Goal: Task Accomplishment & Management: Complete application form

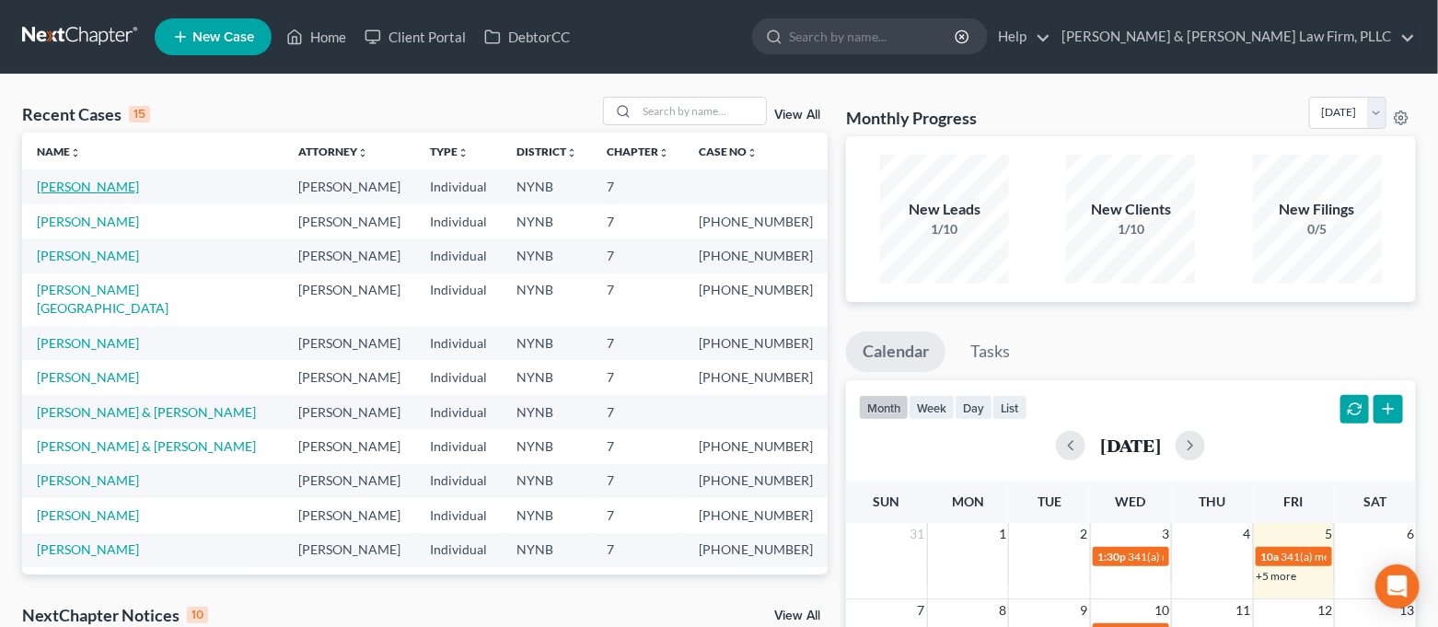
click at [69, 190] on link "[PERSON_NAME]" at bounding box center [88, 187] width 102 height 16
select select "4"
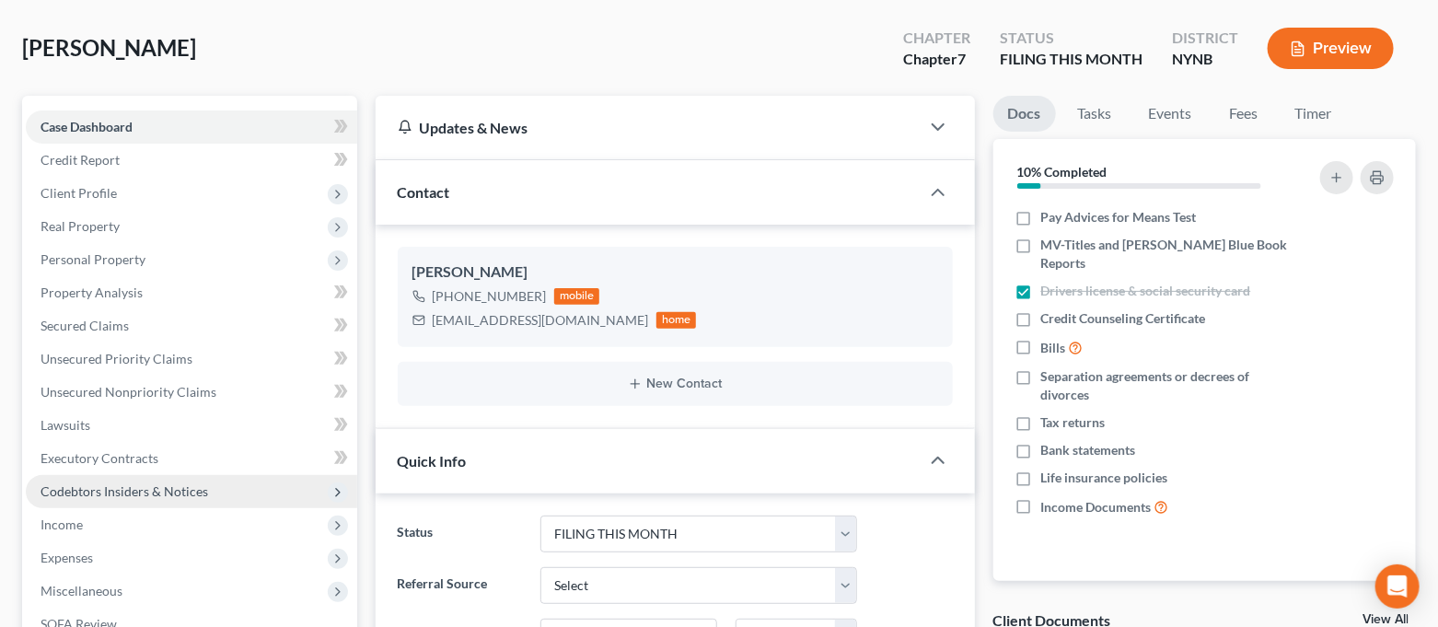
scroll to position [122, 0]
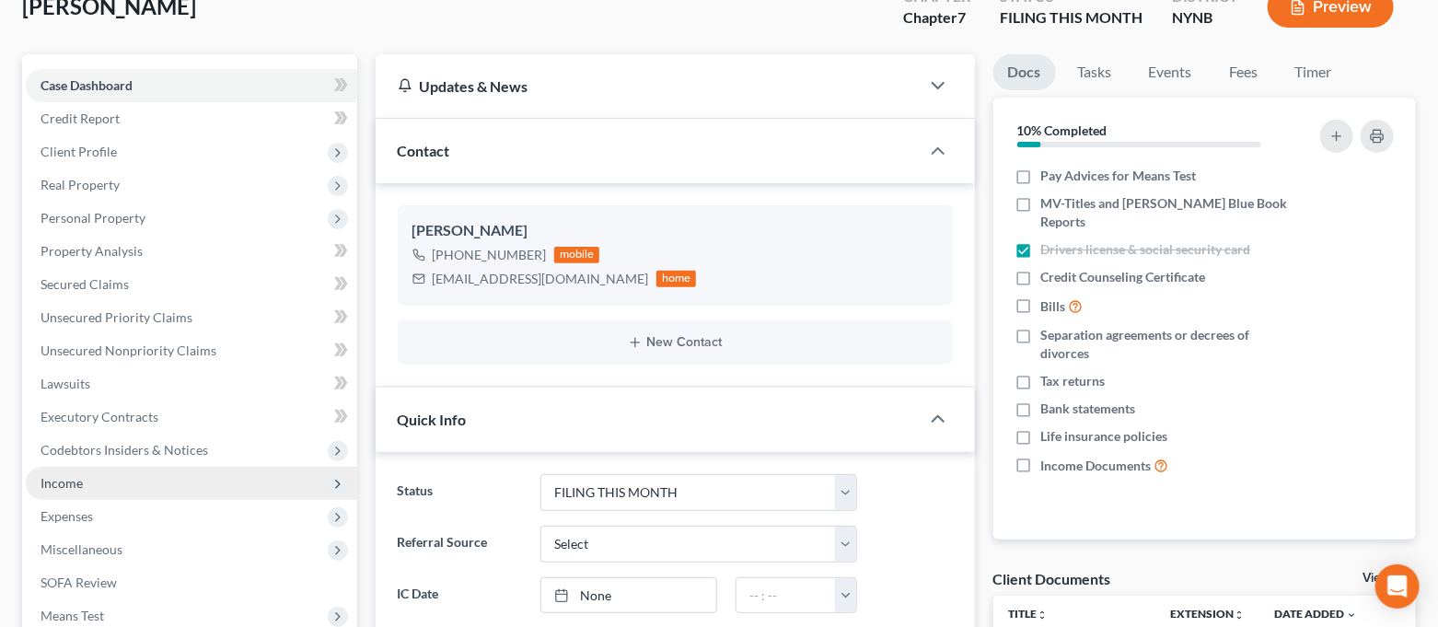
click at [110, 481] on span "Income" at bounding box center [191, 483] width 331 height 33
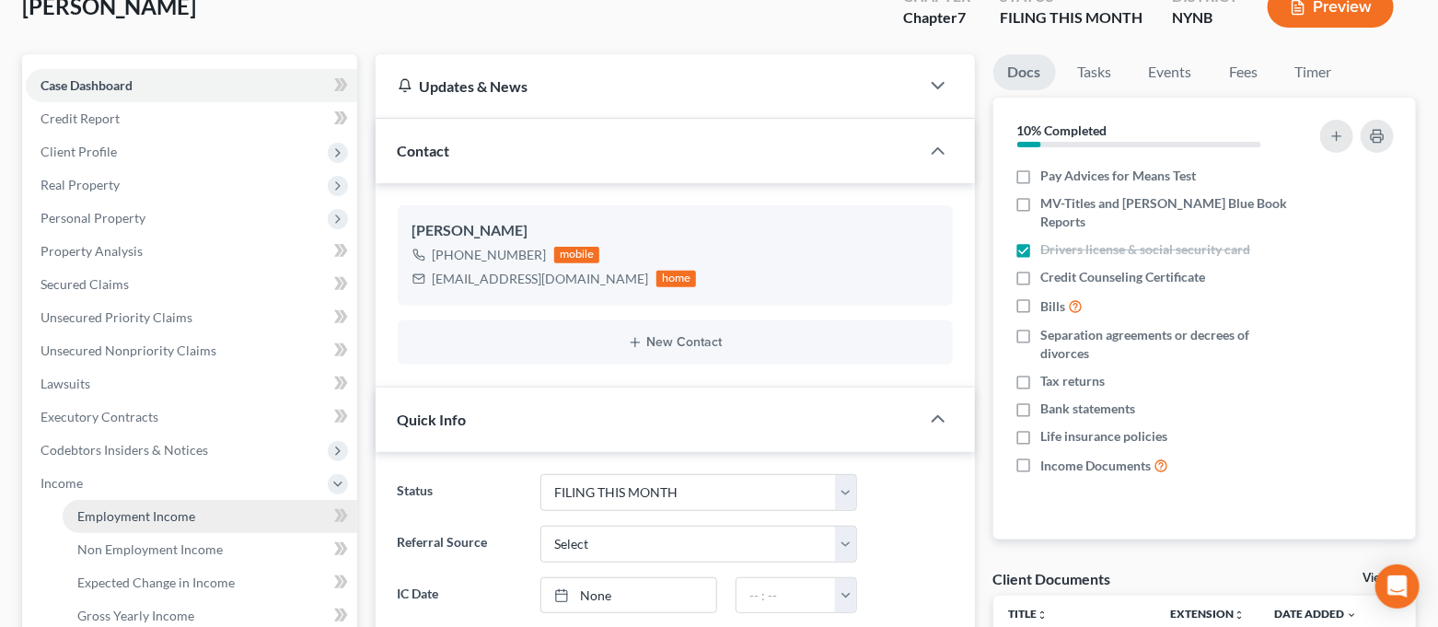
click at [146, 517] on span "Employment Income" at bounding box center [136, 516] width 118 height 16
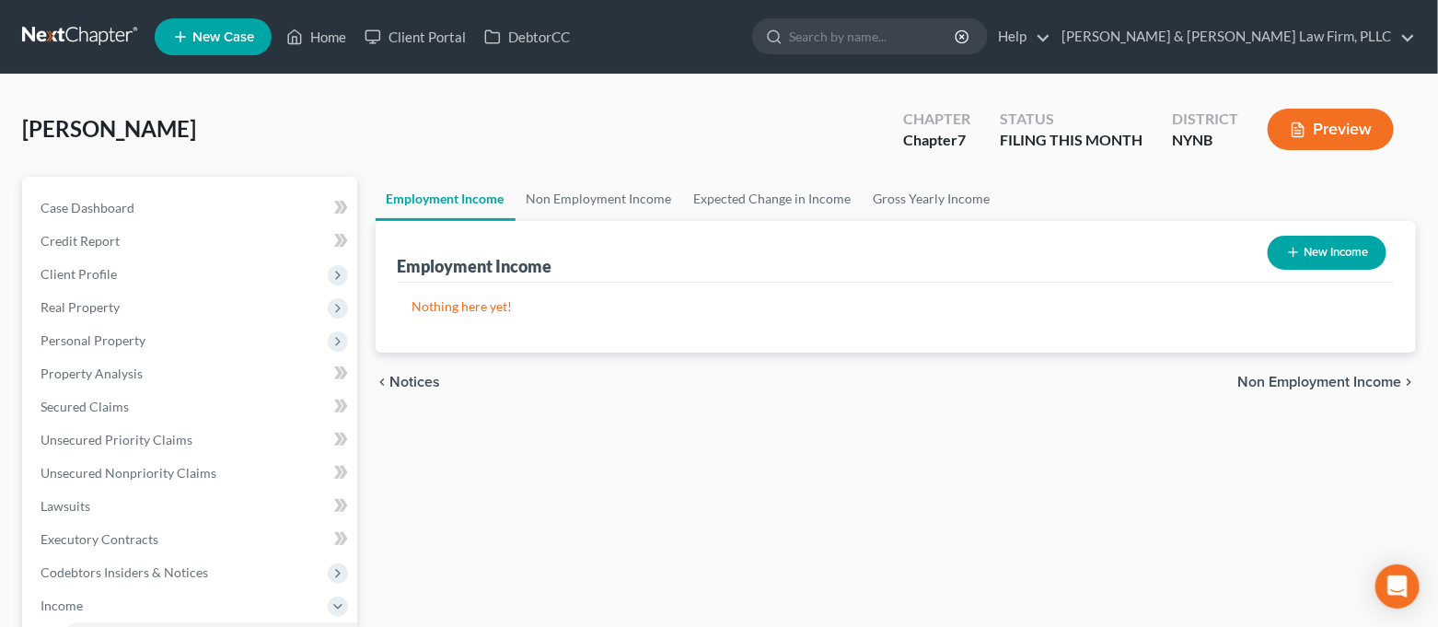
click at [1289, 243] on button "New Income" at bounding box center [1326, 253] width 119 height 34
select select "0"
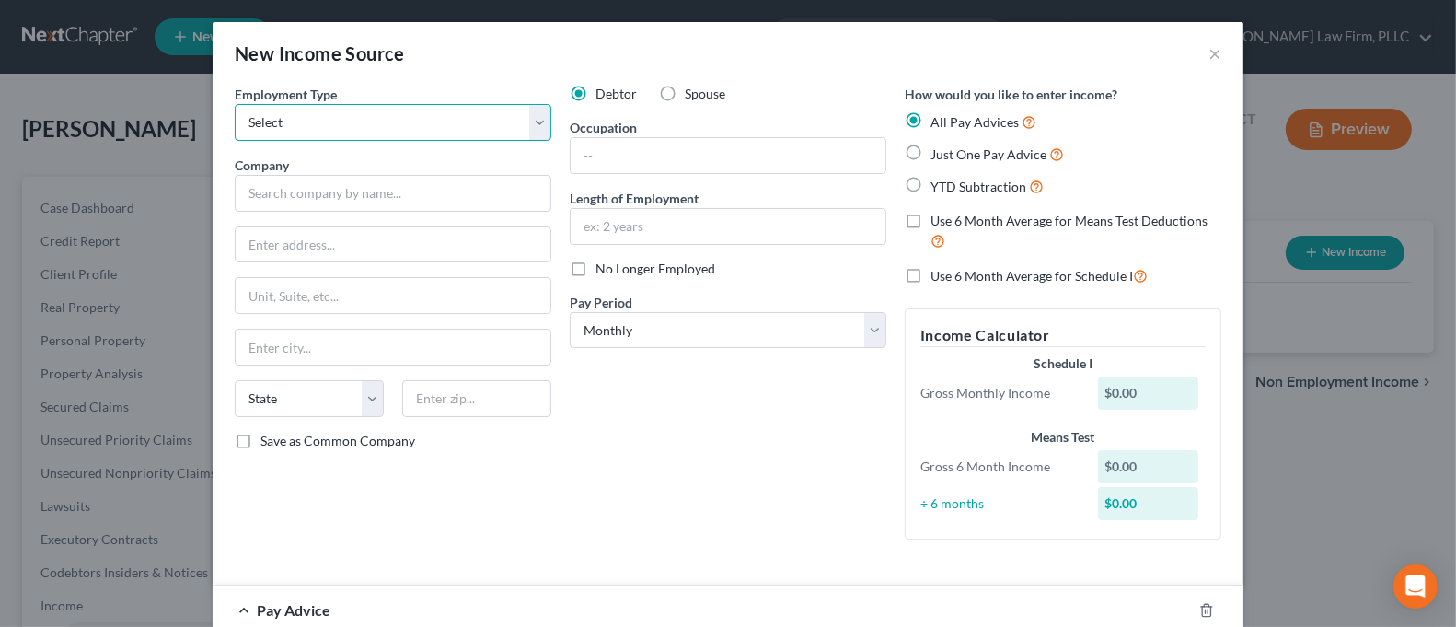
click at [412, 125] on select "Select Full or [DEMOGRAPHIC_DATA] Employment Self Employment" at bounding box center [393, 122] width 317 height 37
select select "0"
click at [235, 104] on select "Select Full or [DEMOGRAPHIC_DATA] Employment Self Employment" at bounding box center [393, 122] width 317 height 37
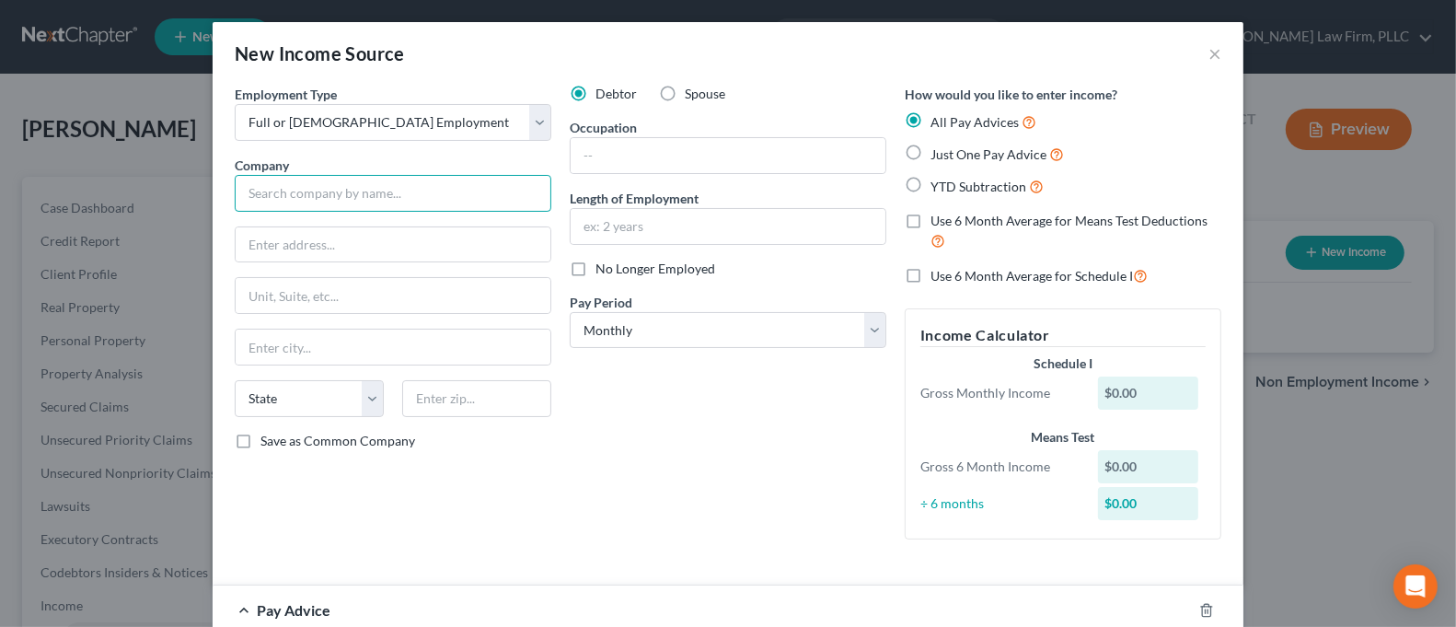
click at [361, 196] on input "text" at bounding box center [393, 193] width 317 height 37
type input "East Coast [MEDICAL_DATA] and Physical Therapy, PLLC"
type input "[STREET_ADDRESS]"
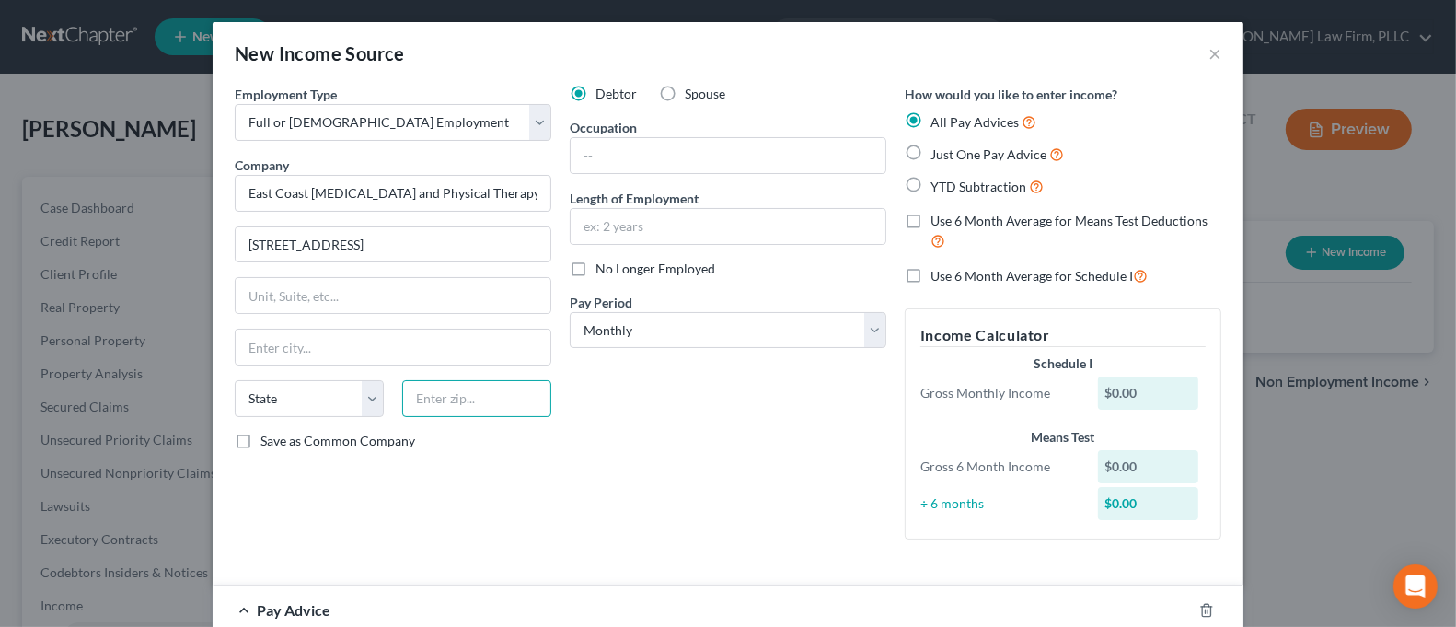
click at [498, 403] on input "text" at bounding box center [476, 398] width 149 height 37
type input "13066"
click at [681, 401] on div "Debtor Spouse Occupation Length of Employment No Longer Employed Pay Period * S…" at bounding box center [727, 319] width 335 height 469
type input "[GEOGRAPHIC_DATA]"
select select "35"
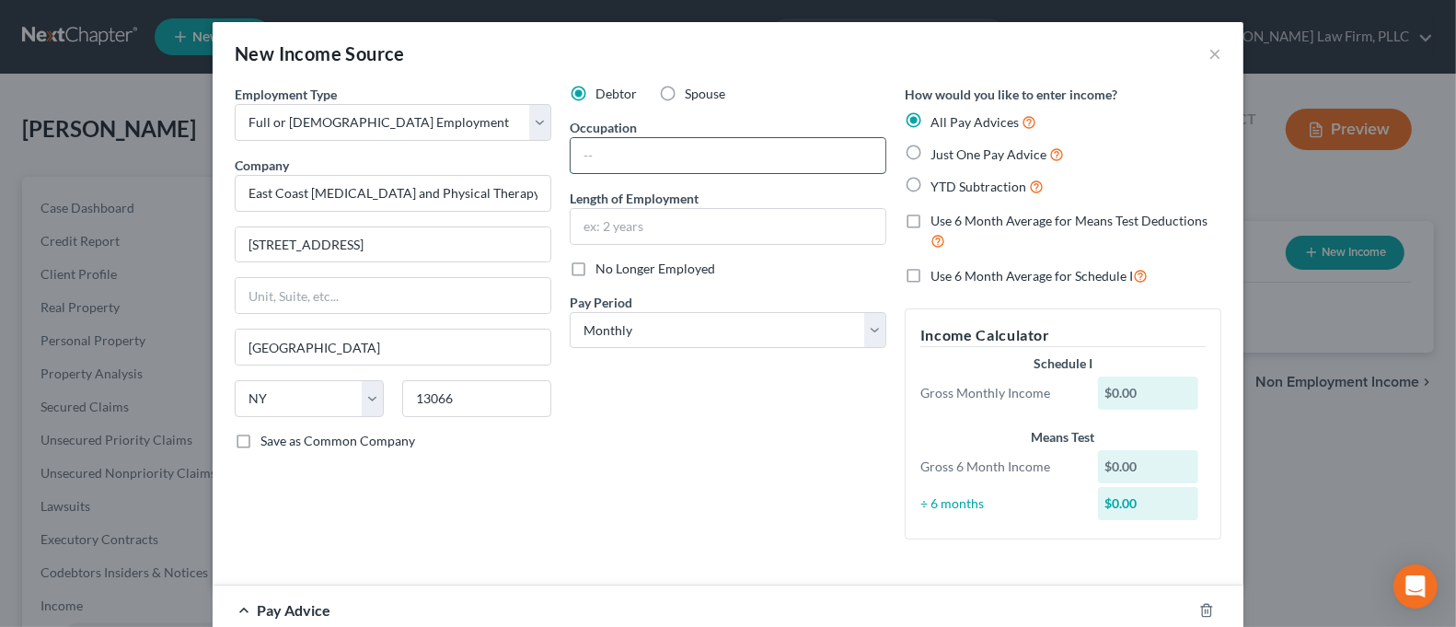
click at [677, 166] on input "text" at bounding box center [728, 155] width 315 height 35
type input "Office Staff/Scheduler"
click at [701, 227] on input "text" at bounding box center [728, 226] width 315 height 35
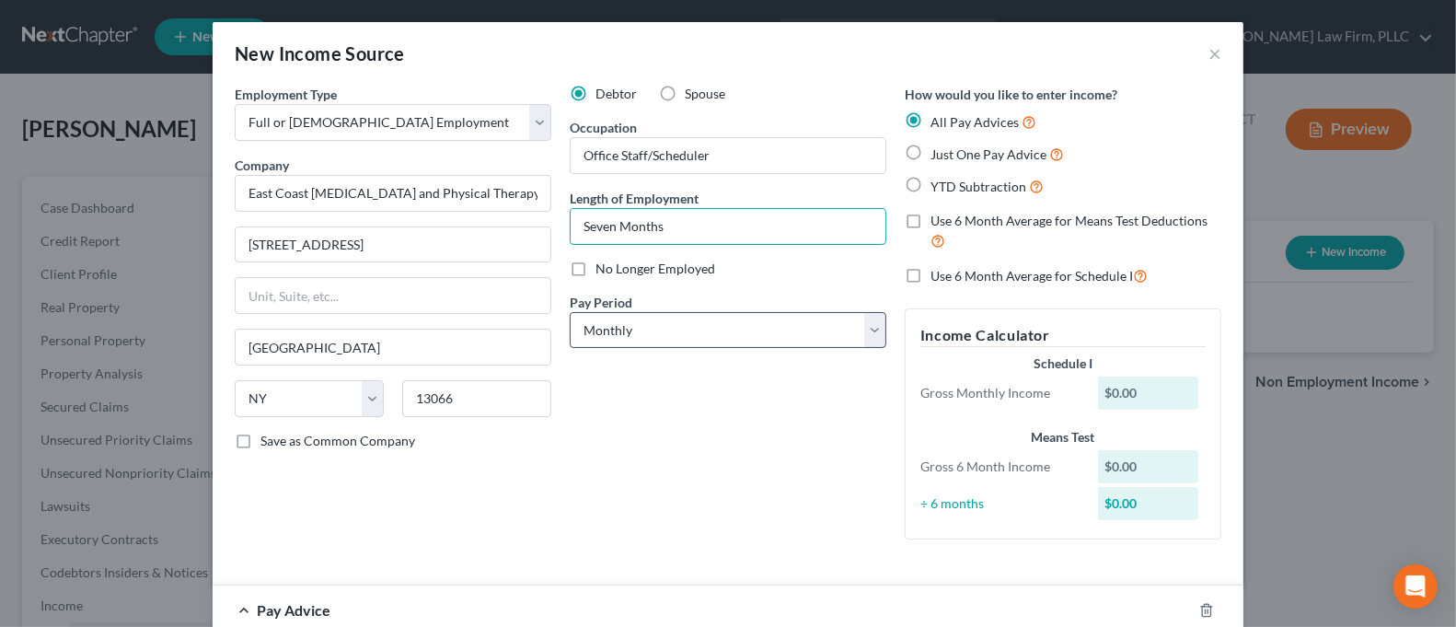
type input "Seven Months"
click at [700, 333] on select "Select Monthly Twice Monthly Every Other Week Weekly" at bounding box center [728, 330] width 317 height 37
select select "3"
click at [570, 312] on select "Select Monthly Twice Monthly Every Other Week Weekly" at bounding box center [728, 330] width 317 height 37
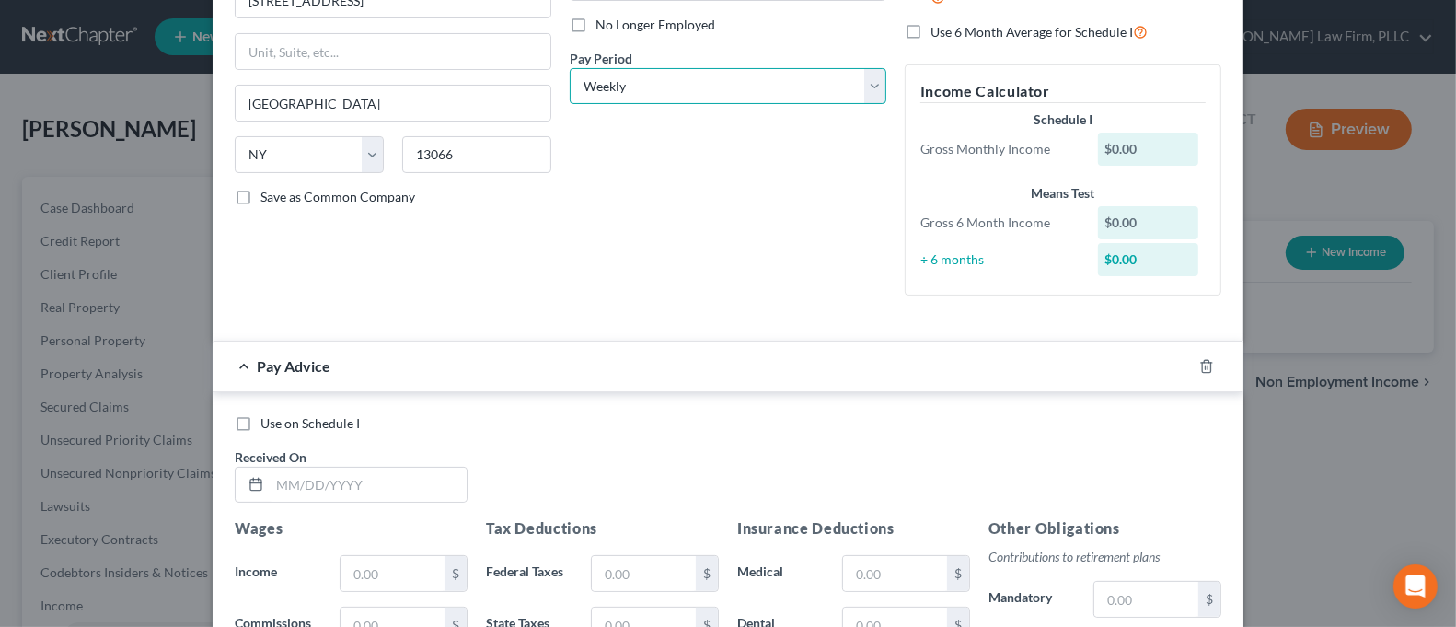
scroll to position [245, 0]
click at [1199, 365] on icon "button" at bounding box center [1206, 365] width 15 height 15
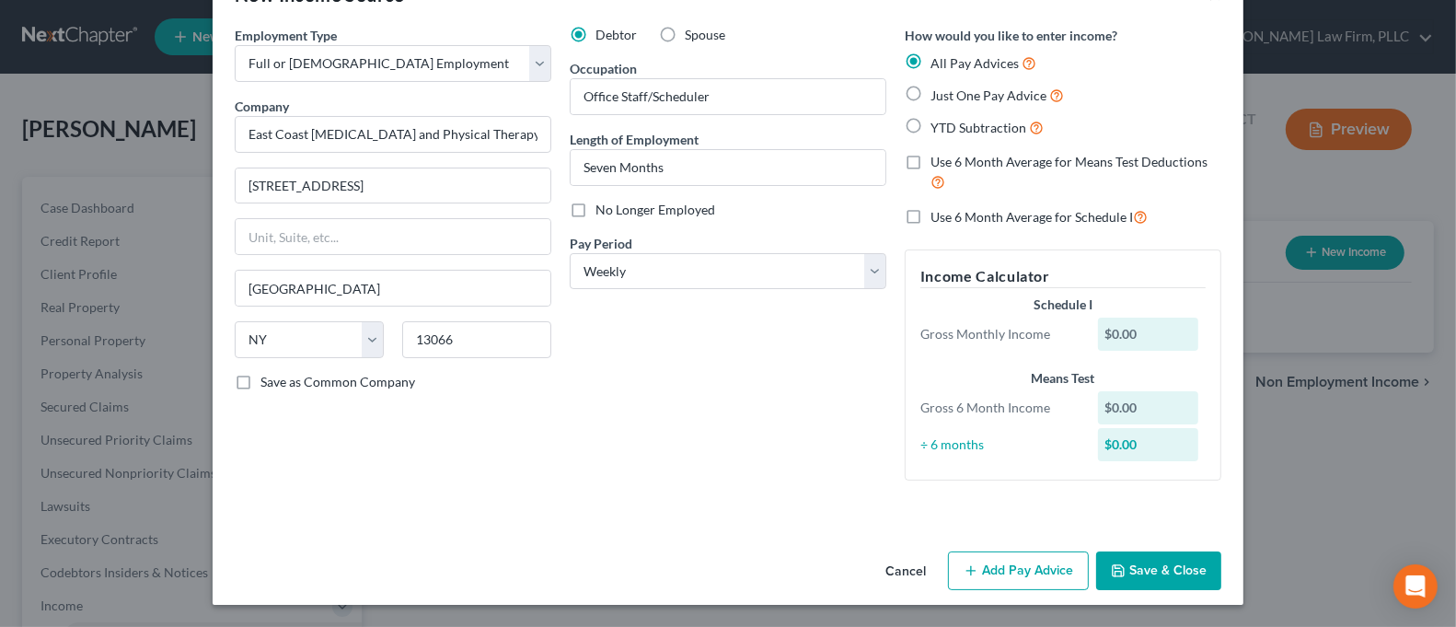
scroll to position [58, 0]
click at [1166, 568] on button "Save & Close" at bounding box center [1158, 571] width 125 height 39
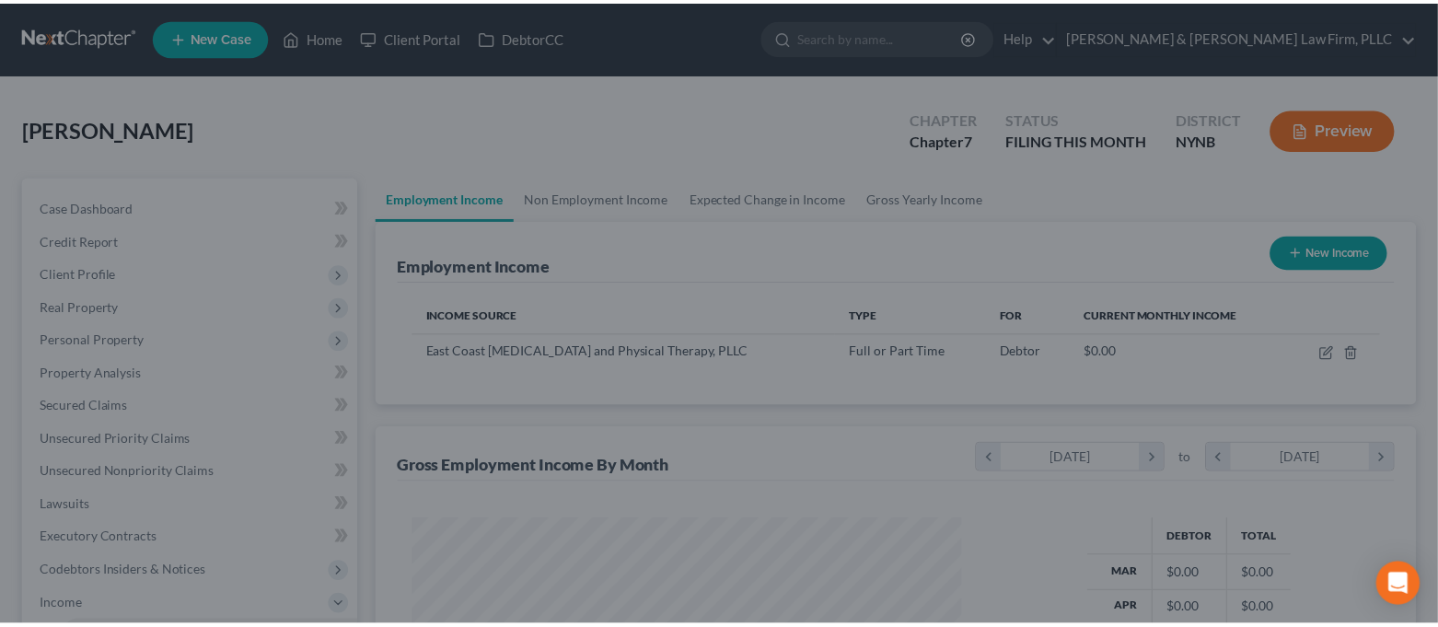
scroll to position [329, 586]
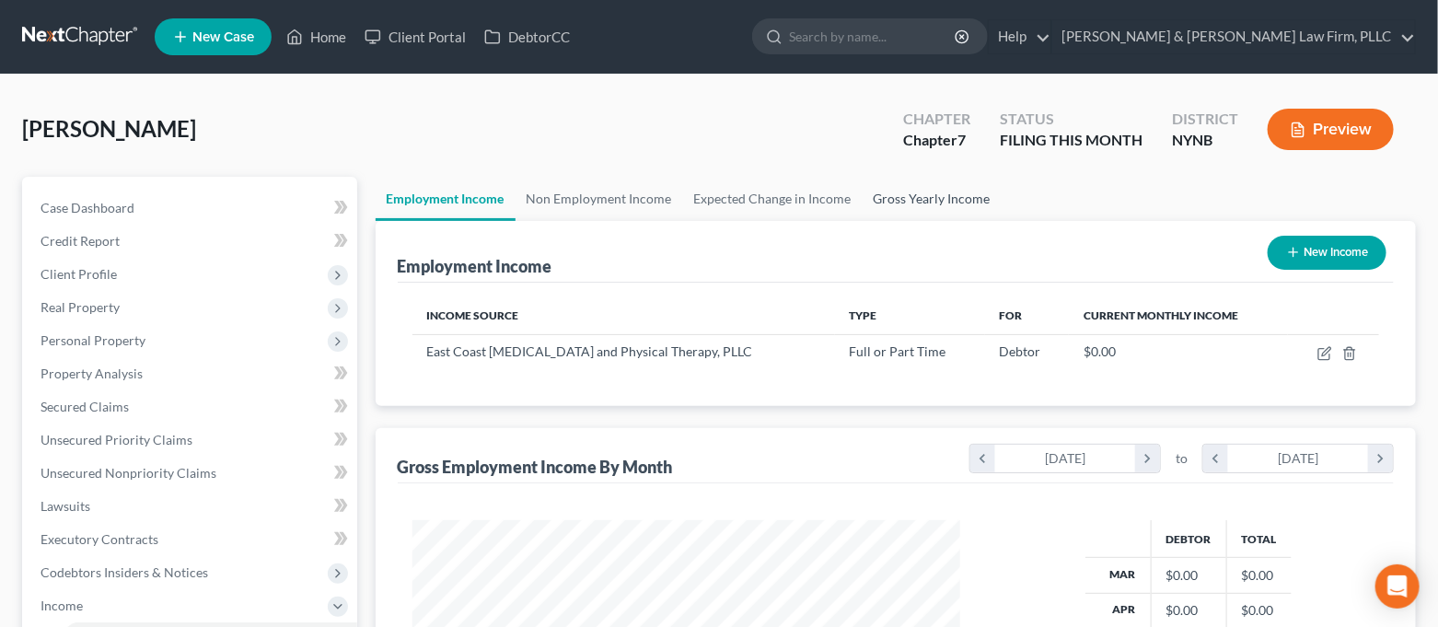
click at [895, 195] on link "Gross Yearly Income" at bounding box center [931, 199] width 139 height 44
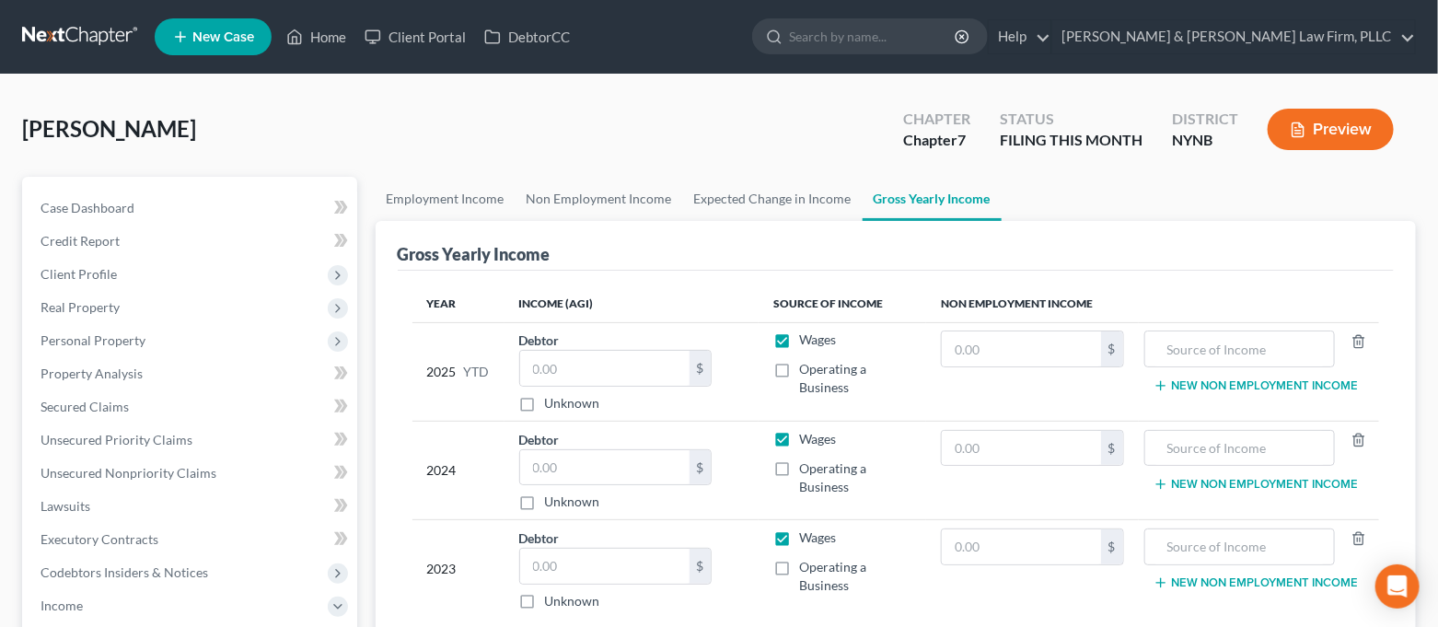
scroll to position [122, 0]
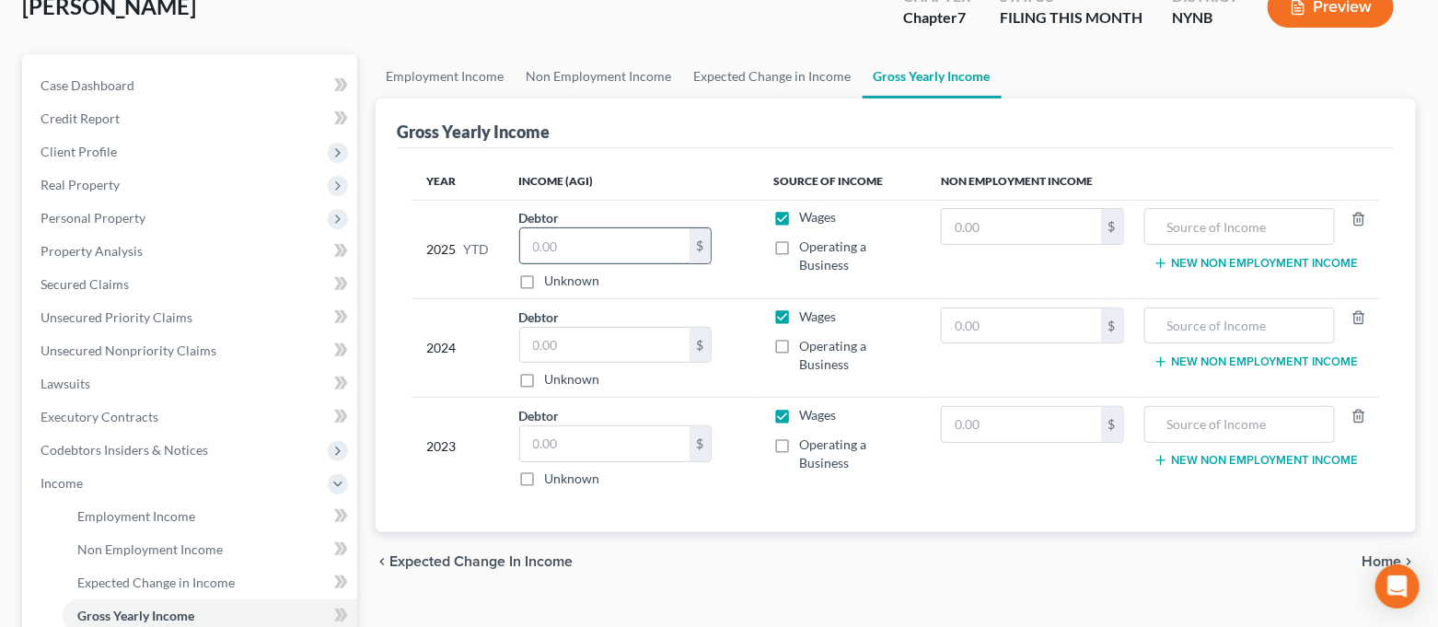
click at [640, 238] on input "text" at bounding box center [604, 245] width 169 height 35
type input "9,603.82"
click at [614, 134] on div "Gross Yearly Income" at bounding box center [896, 123] width 997 height 50
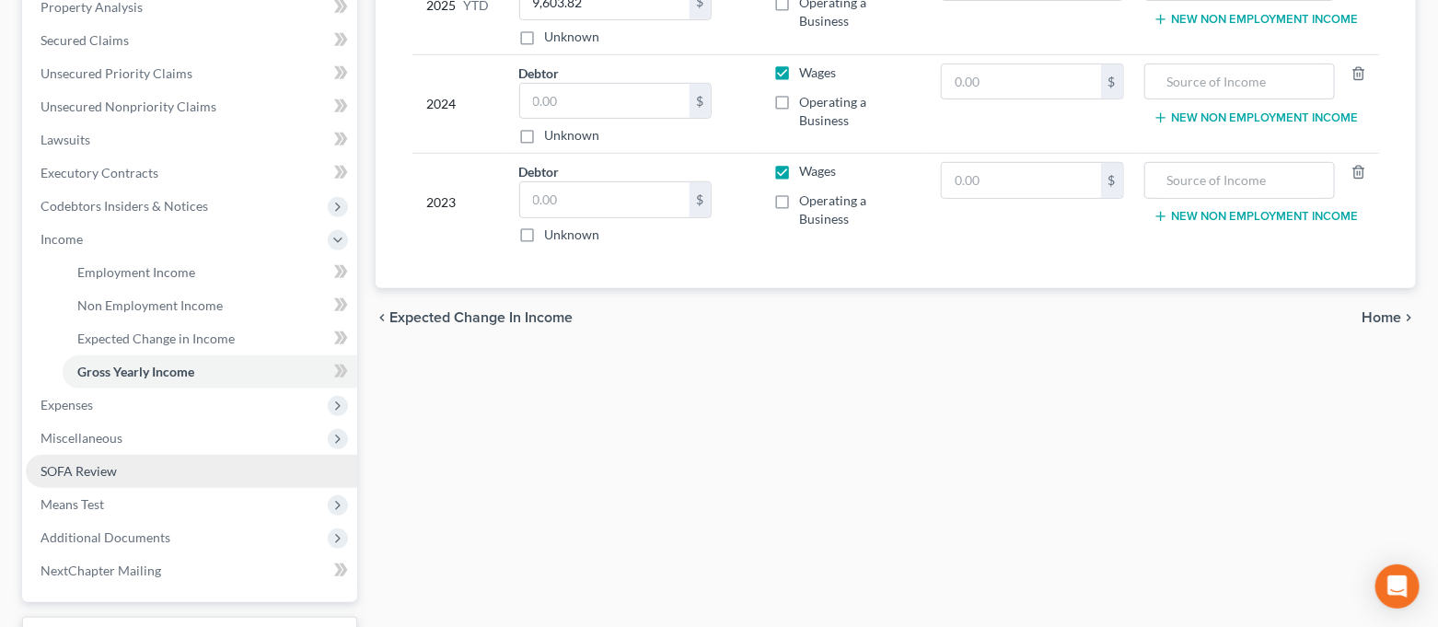
scroll to position [367, 0]
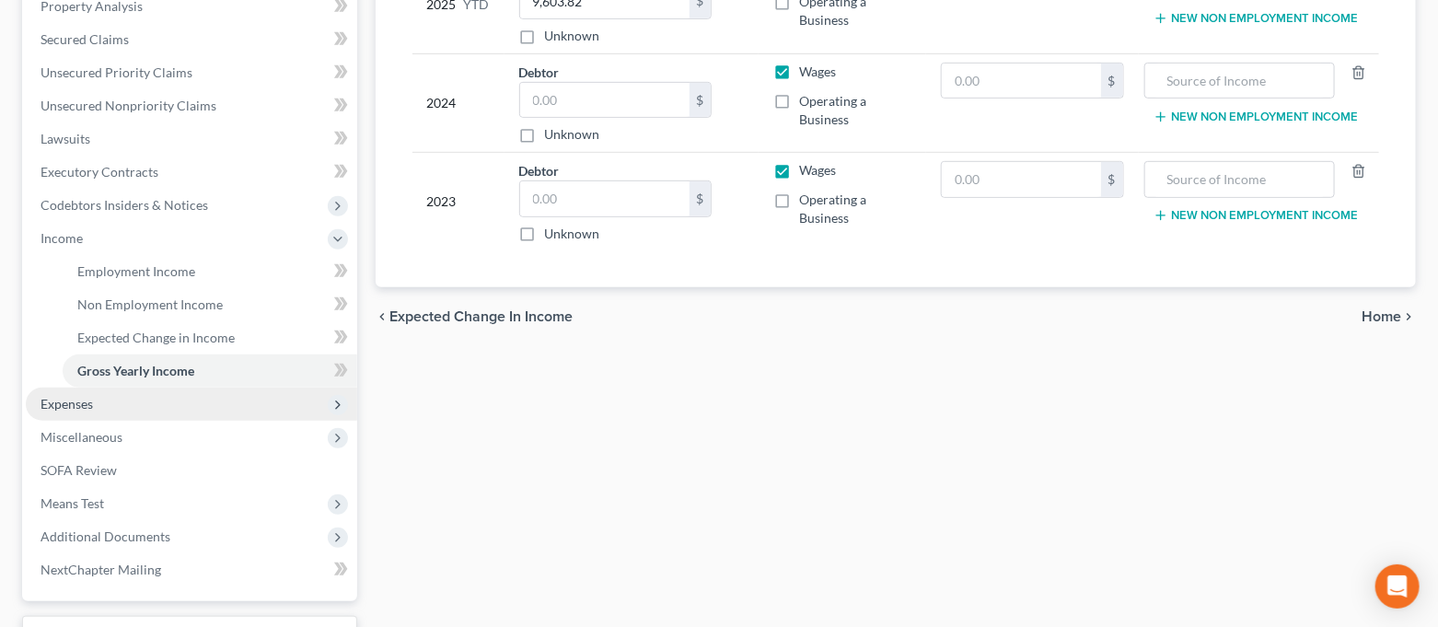
click at [122, 402] on span "Expenses" at bounding box center [191, 403] width 331 height 33
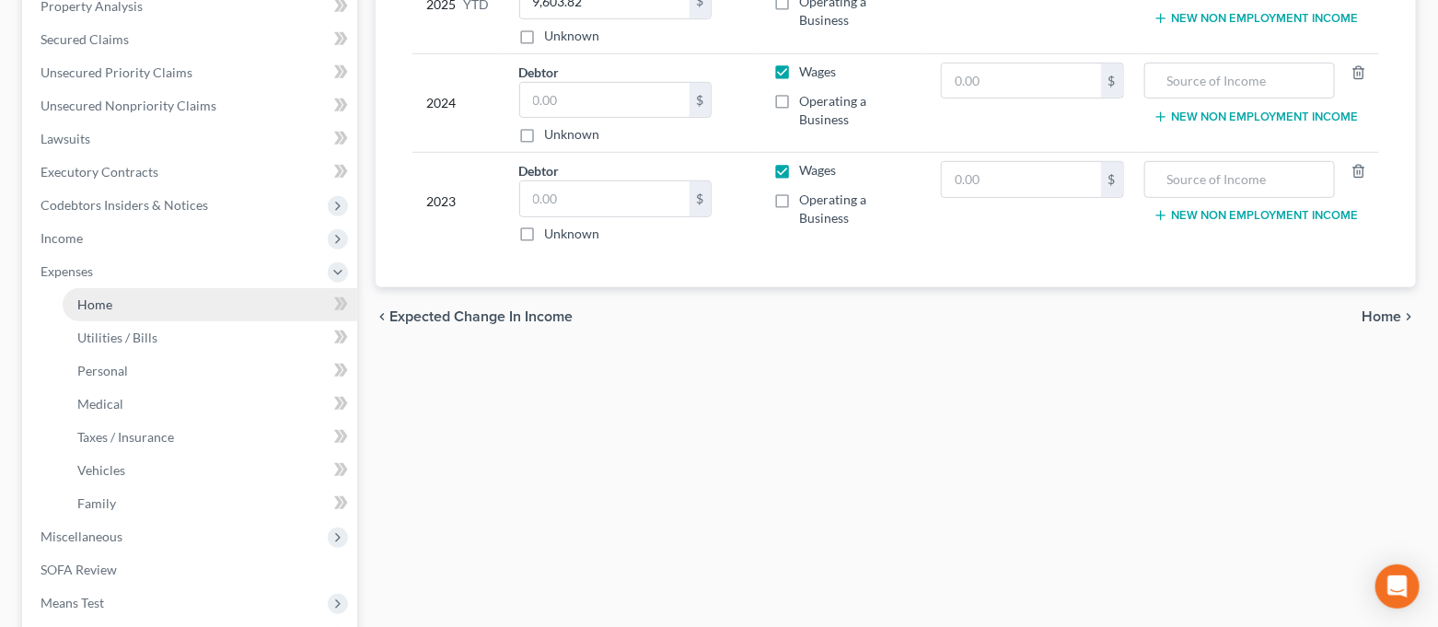
click at [122, 302] on link "Home" at bounding box center [210, 304] width 295 height 33
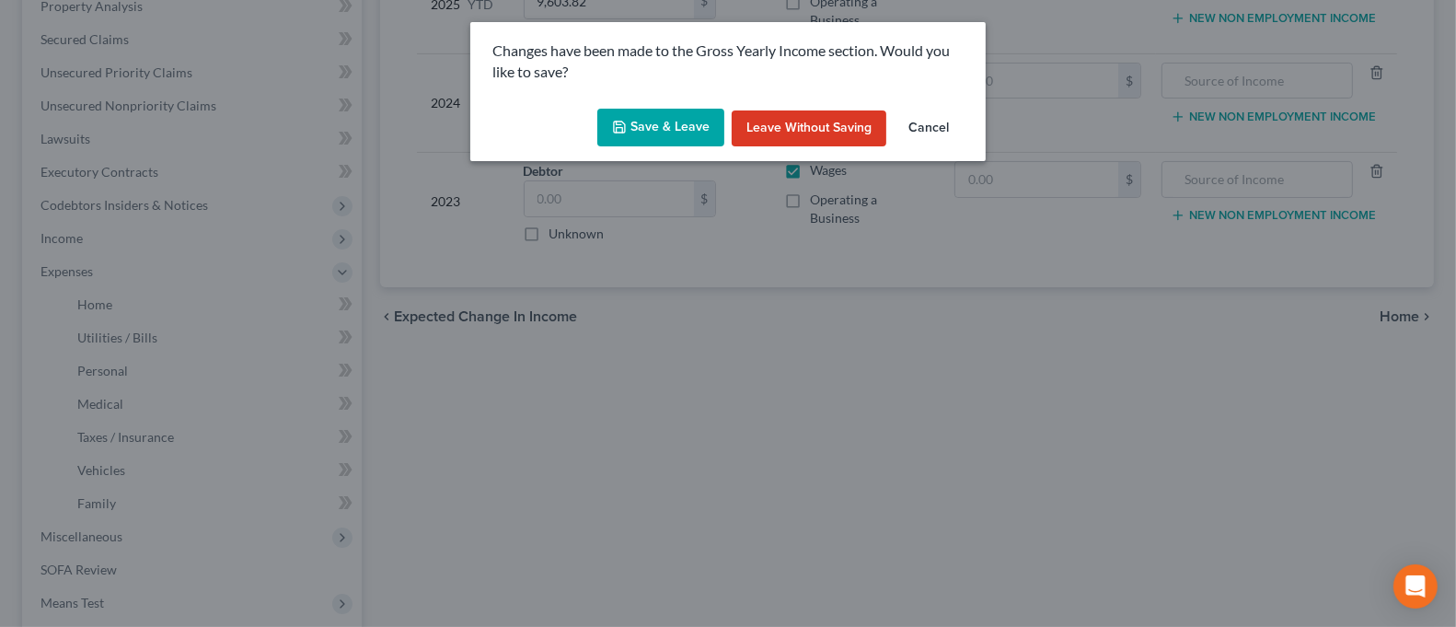
click at [685, 125] on button "Save & Leave" at bounding box center [660, 128] width 127 height 39
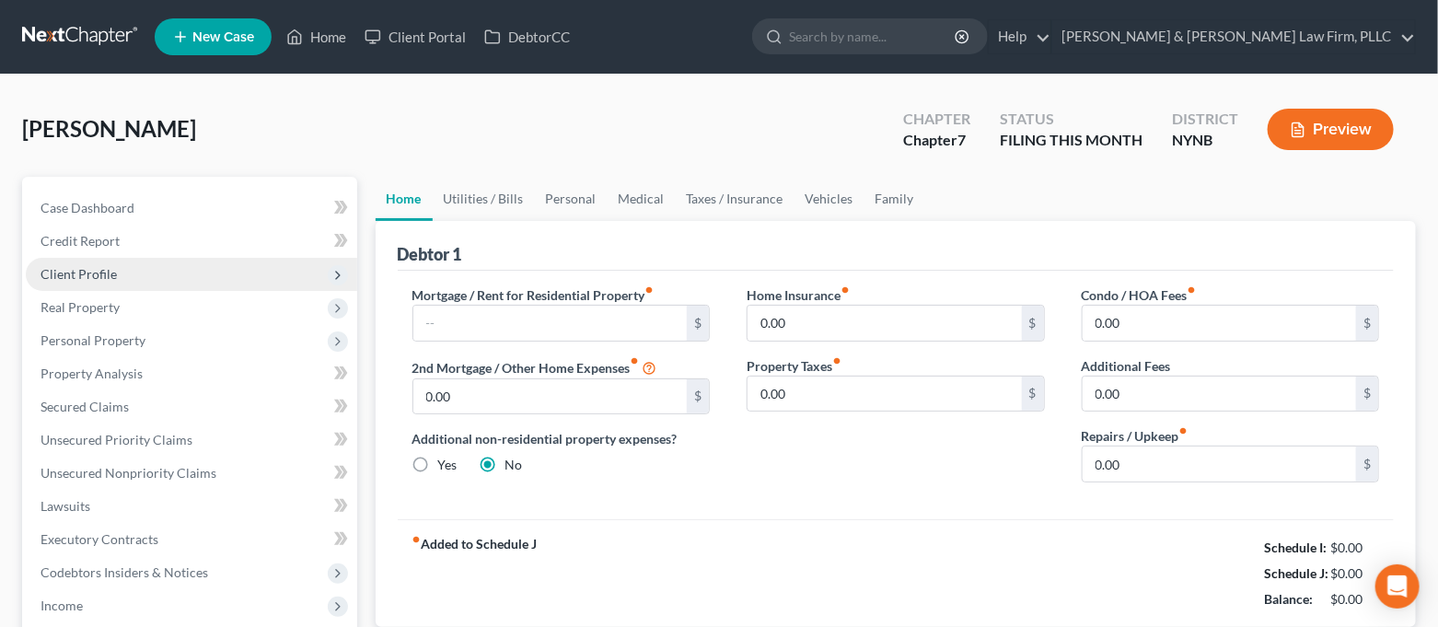
click at [200, 275] on span "Client Profile" at bounding box center [191, 274] width 331 height 33
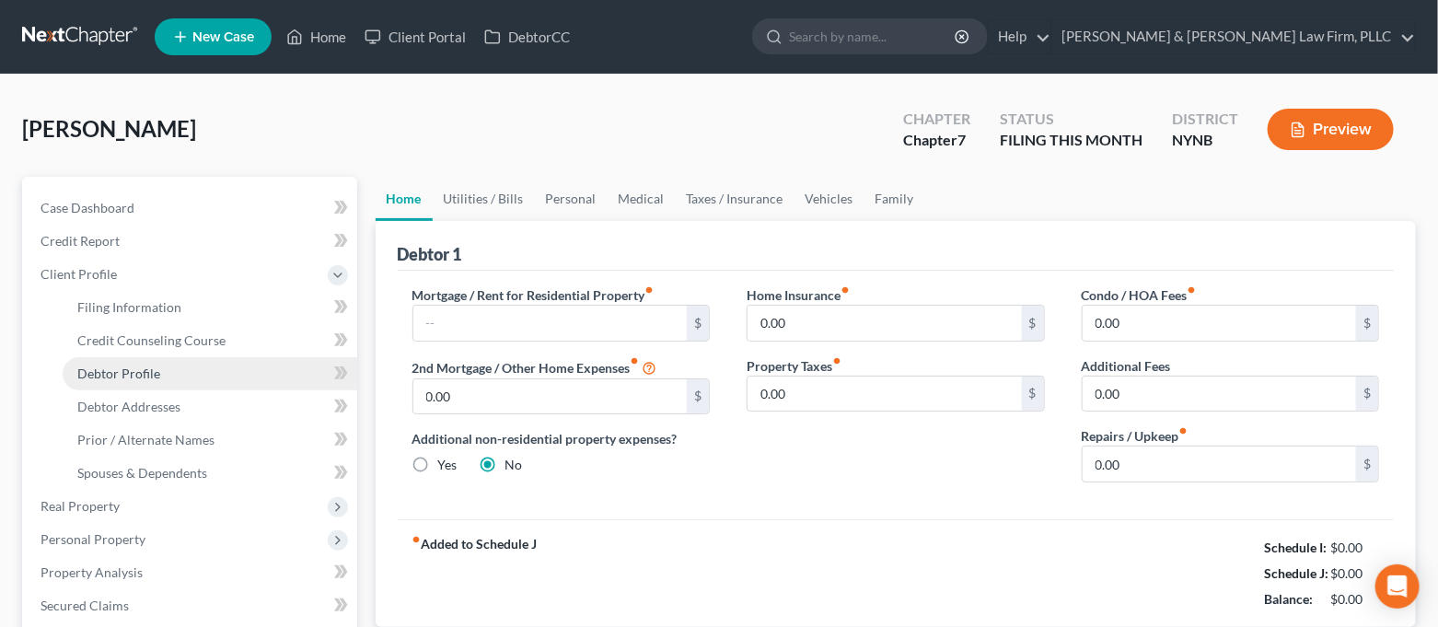
click at [185, 360] on link "Debtor Profile" at bounding box center [210, 373] width 295 height 33
select select "0"
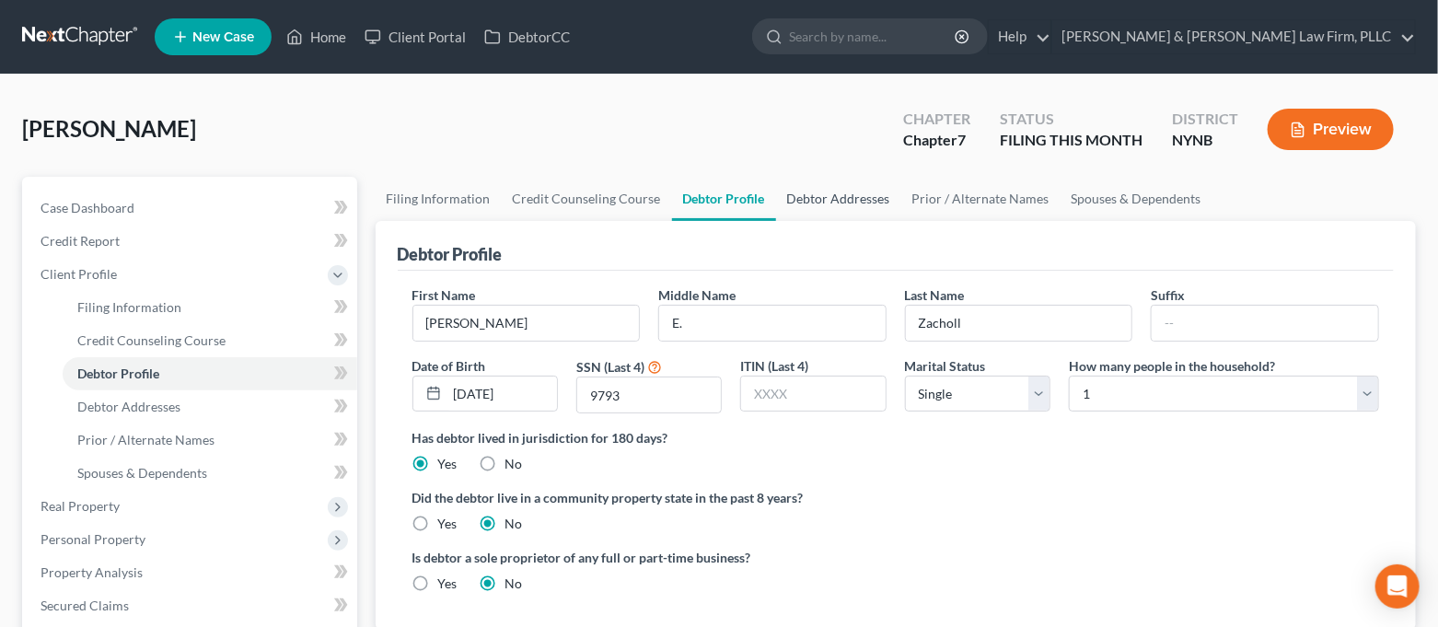
click at [835, 198] on link "Debtor Addresses" at bounding box center [838, 199] width 125 height 44
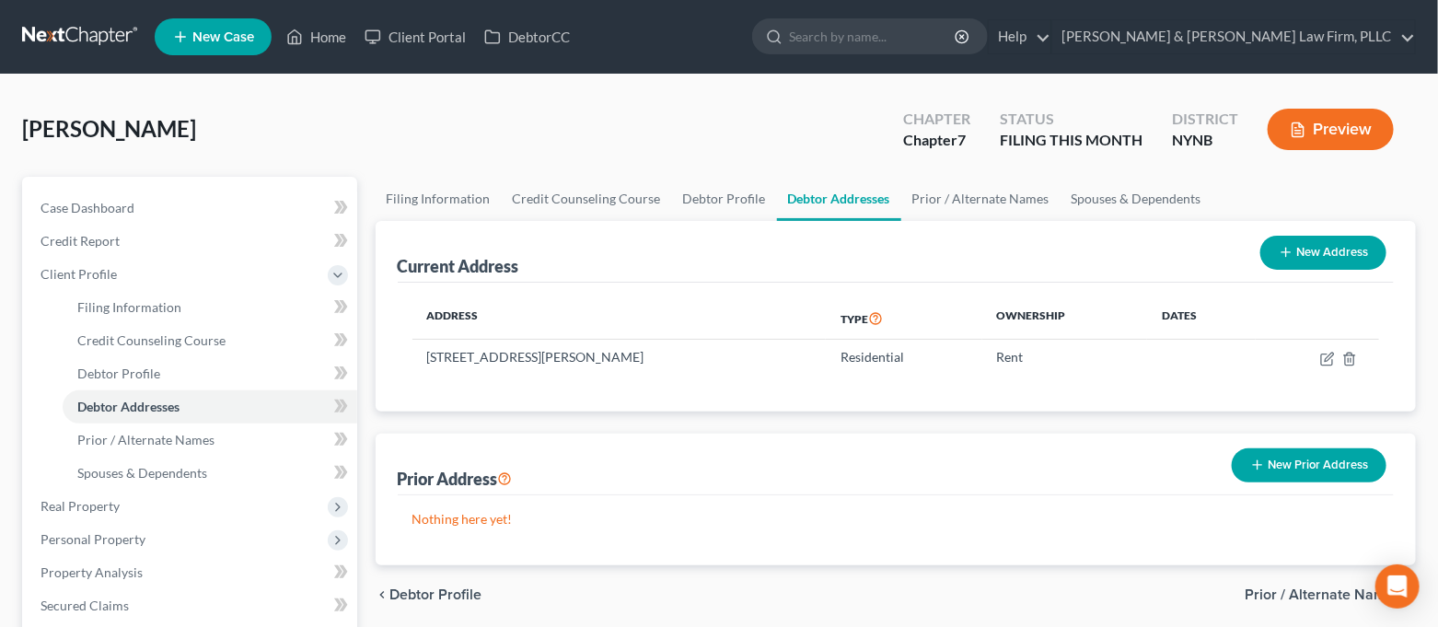
scroll to position [122, 0]
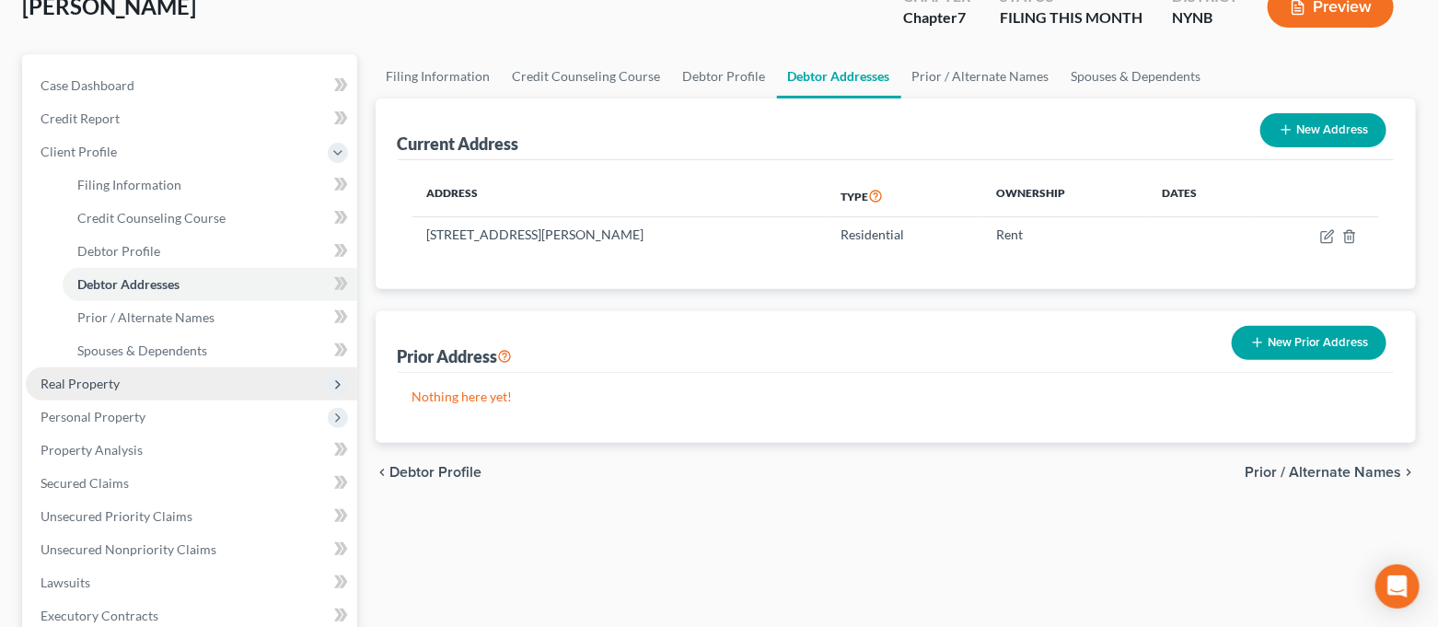
click at [143, 382] on span "Real Property" at bounding box center [191, 383] width 331 height 33
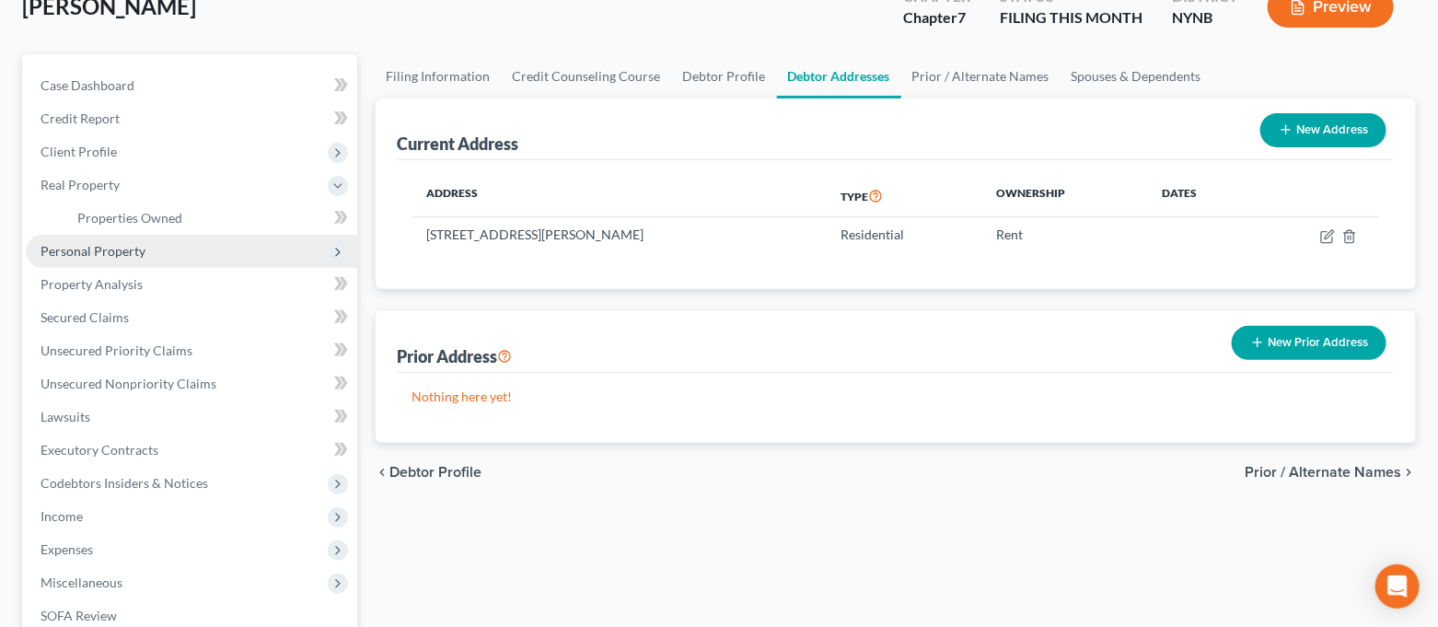
click at [146, 246] on span "Personal Property" at bounding box center [191, 251] width 331 height 33
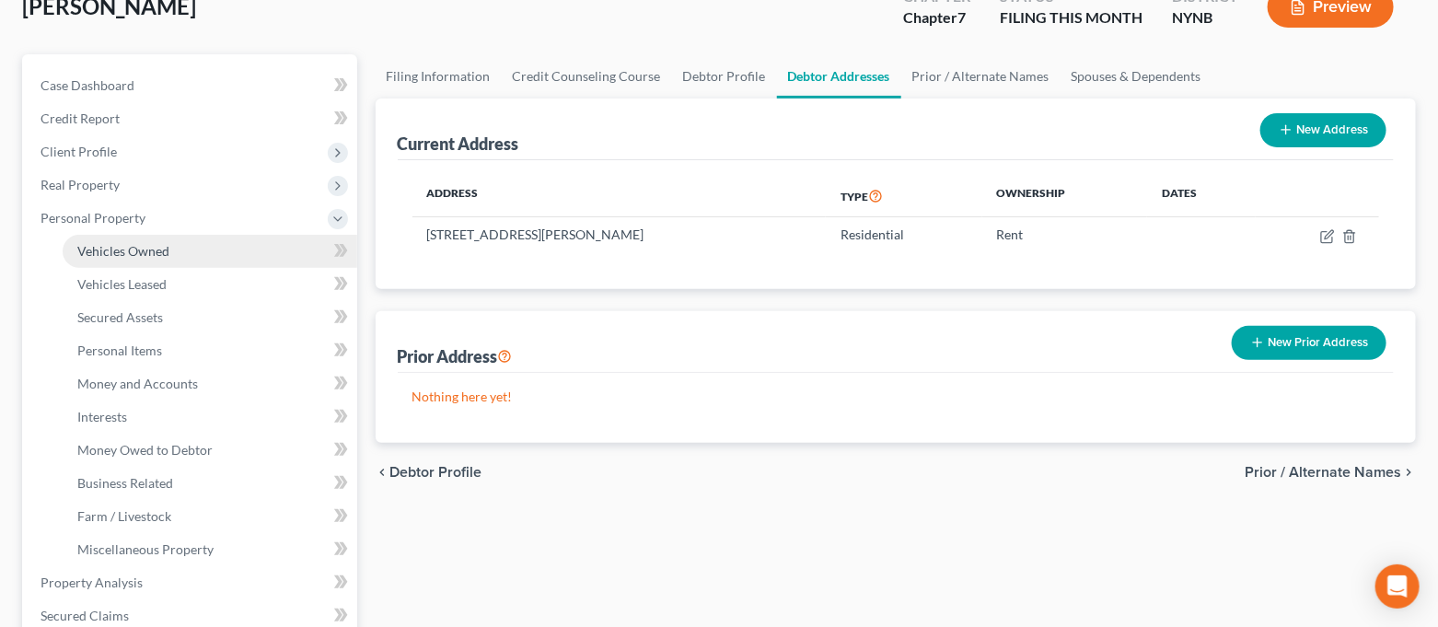
click at [168, 252] on link "Vehicles Owned" at bounding box center [210, 251] width 295 height 33
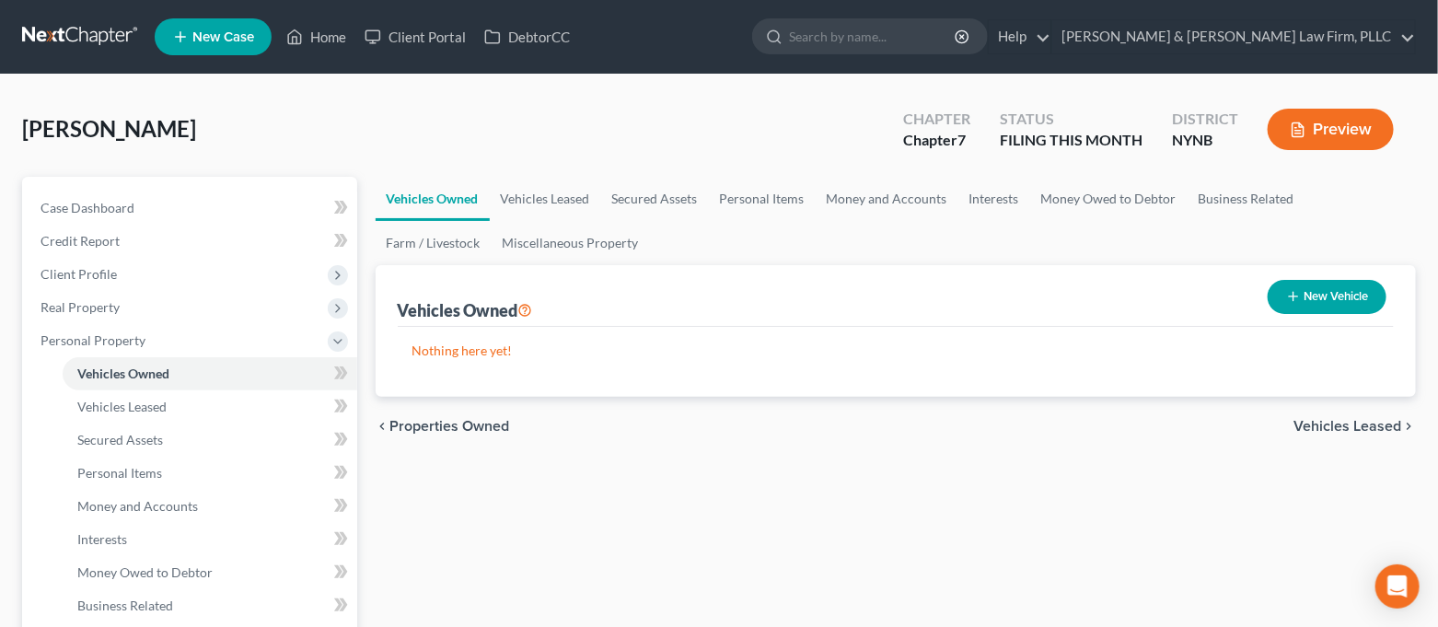
click at [1310, 307] on button "New Vehicle" at bounding box center [1326, 297] width 119 height 34
select select "0"
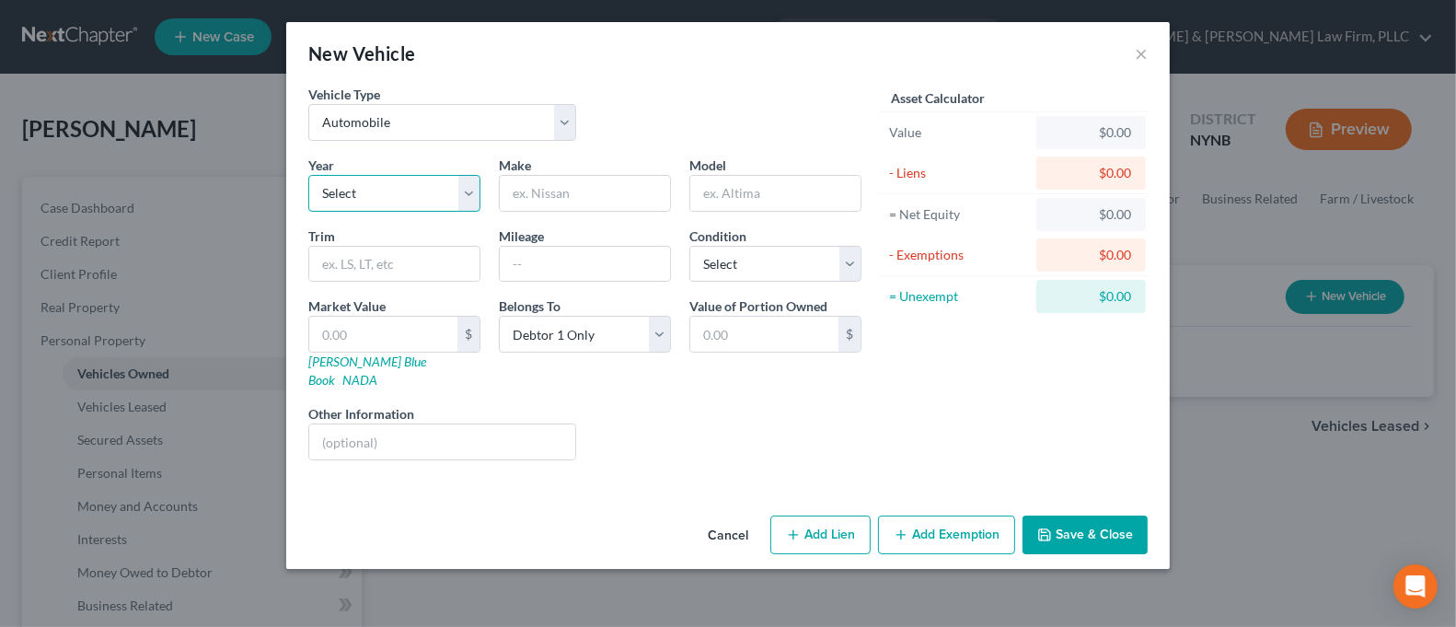
click at [338, 202] on select "Select 2026 2025 2024 2023 2022 2021 2020 2019 2018 2017 2016 2015 2014 2013 20…" at bounding box center [394, 193] width 172 height 37
select select "4"
click at [308, 175] on select "Select 2026 2025 2024 2023 2022 2021 2020 2019 2018 2017 2016 2015 2014 2013 20…" at bounding box center [394, 193] width 172 height 37
click at [600, 198] on input "text" at bounding box center [585, 193] width 170 height 35
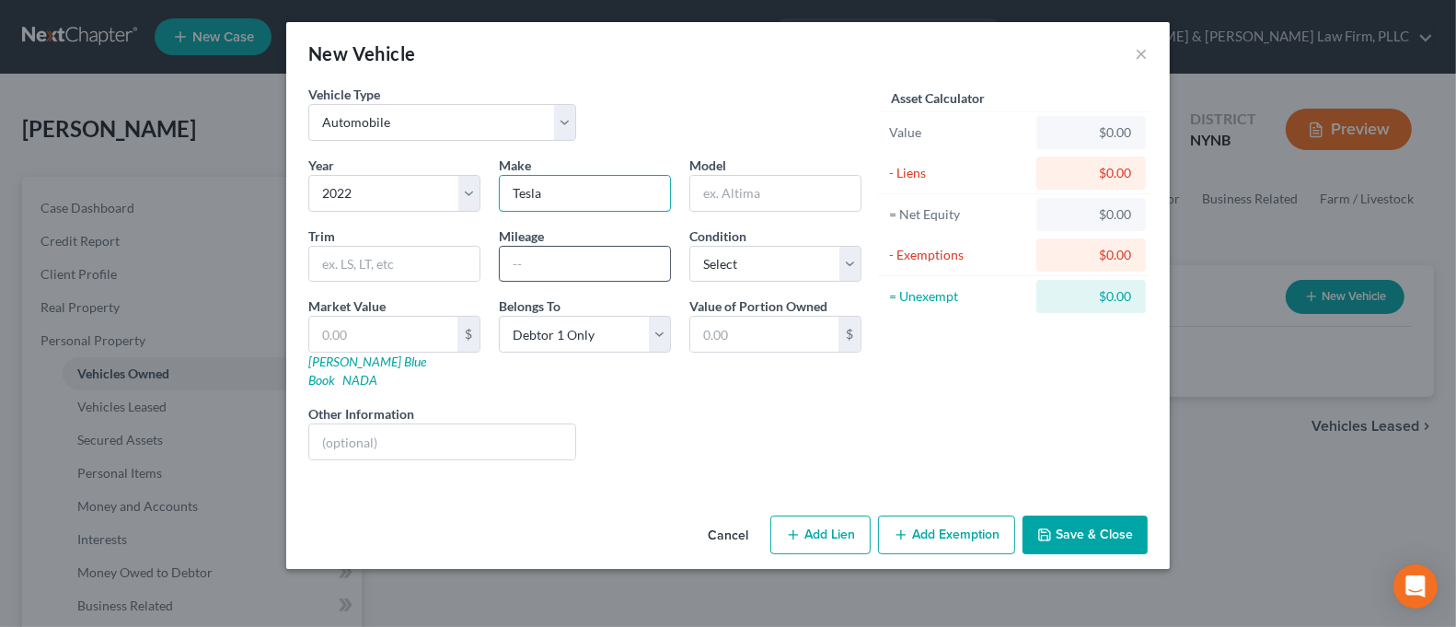
type input "Tesla"
click at [542, 258] on input "text" at bounding box center [585, 264] width 170 height 35
type input "25K"
click at [737, 268] on select "Select Excellent Very Good Good Fair Poor" at bounding box center [775, 264] width 172 height 37
select select "2"
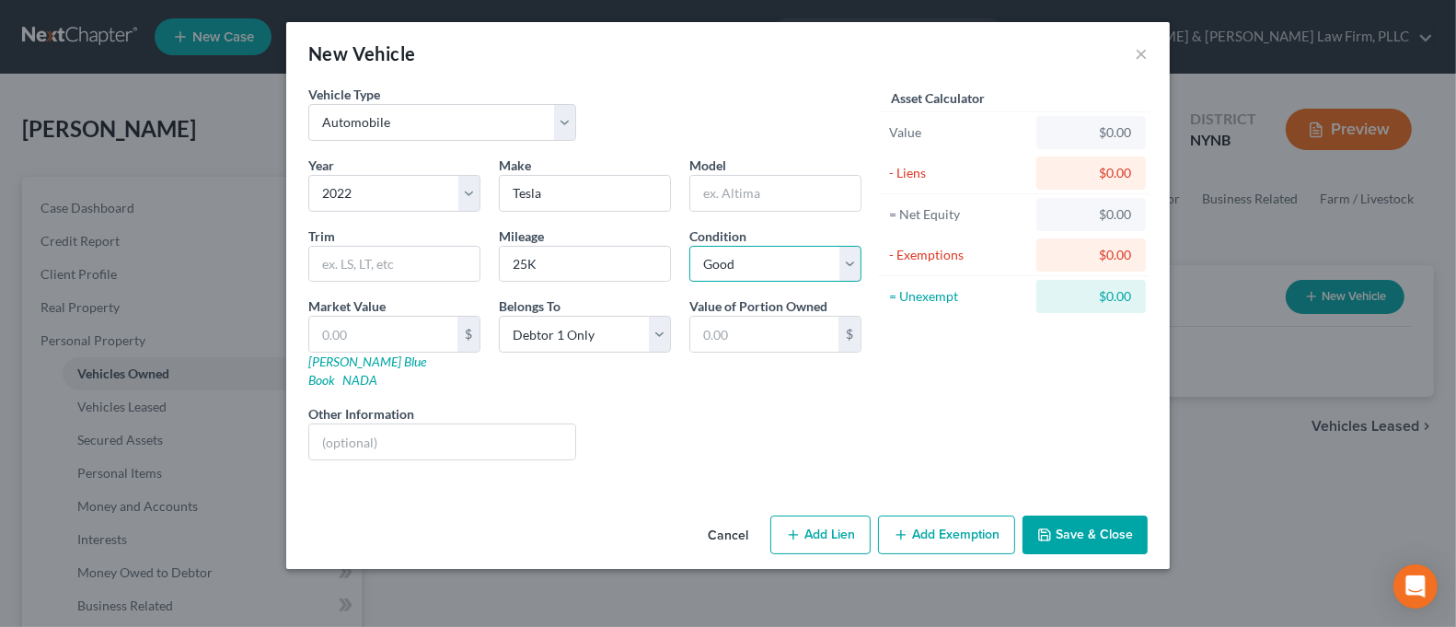
click at [689, 246] on select "Select Excellent Very Good Good Fair Poor" at bounding box center [775, 264] width 172 height 37
click at [1070, 518] on button "Save & Close" at bounding box center [1085, 534] width 125 height 39
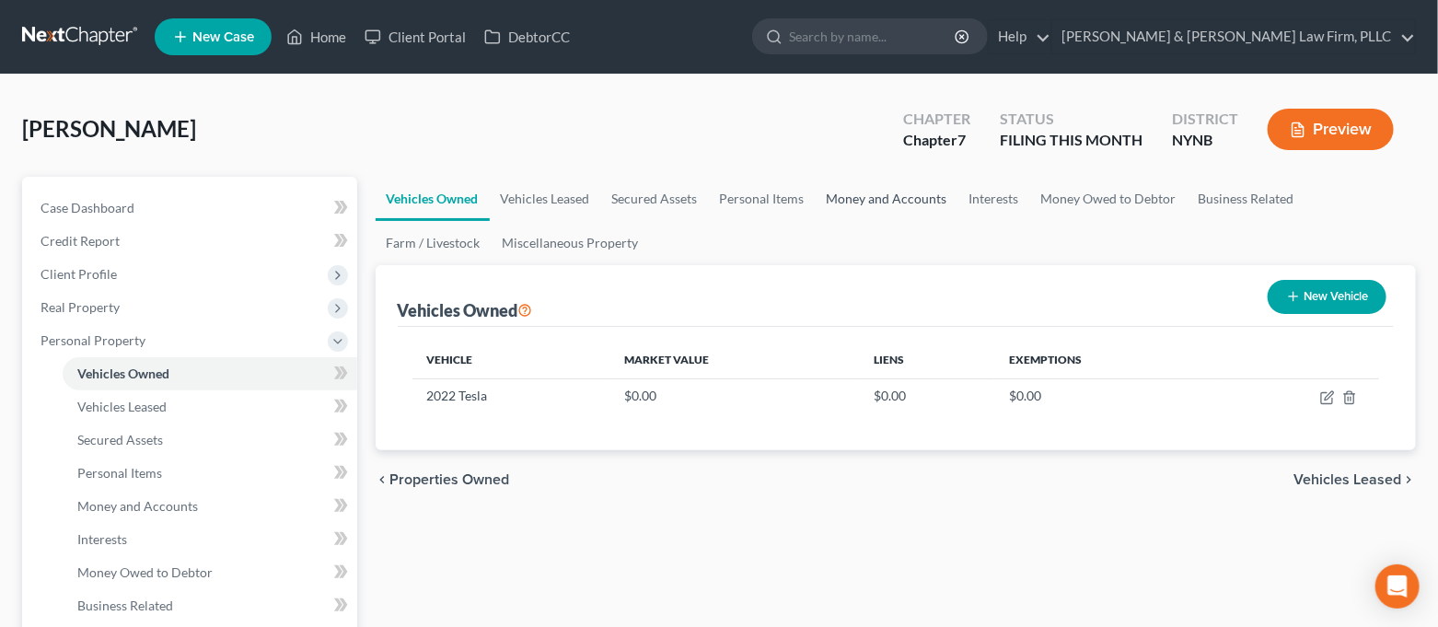
click at [915, 196] on link "Money and Accounts" at bounding box center [886, 199] width 143 height 44
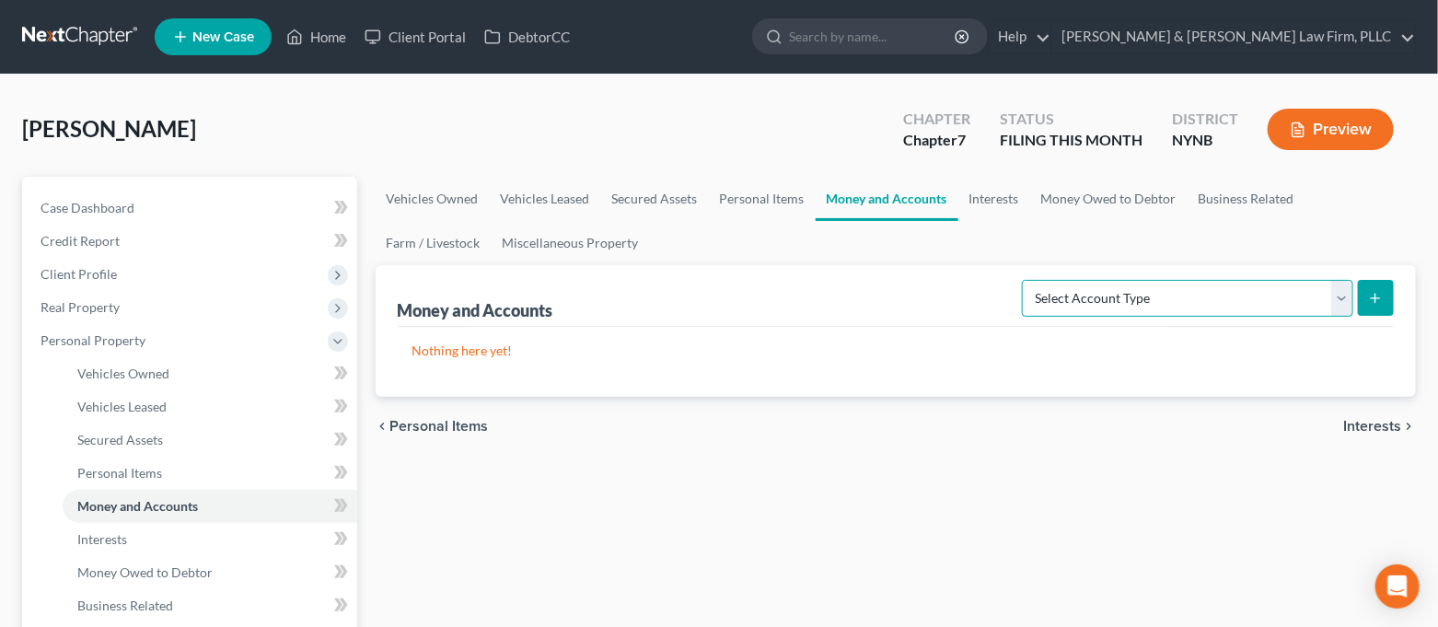
click at [1133, 286] on select "Select Account Type Brokerage Cash on Hand Certificates of Deposit Checking Acc…" at bounding box center [1187, 298] width 331 height 37
click at [744, 193] on link "Personal Items" at bounding box center [762, 199] width 107 height 44
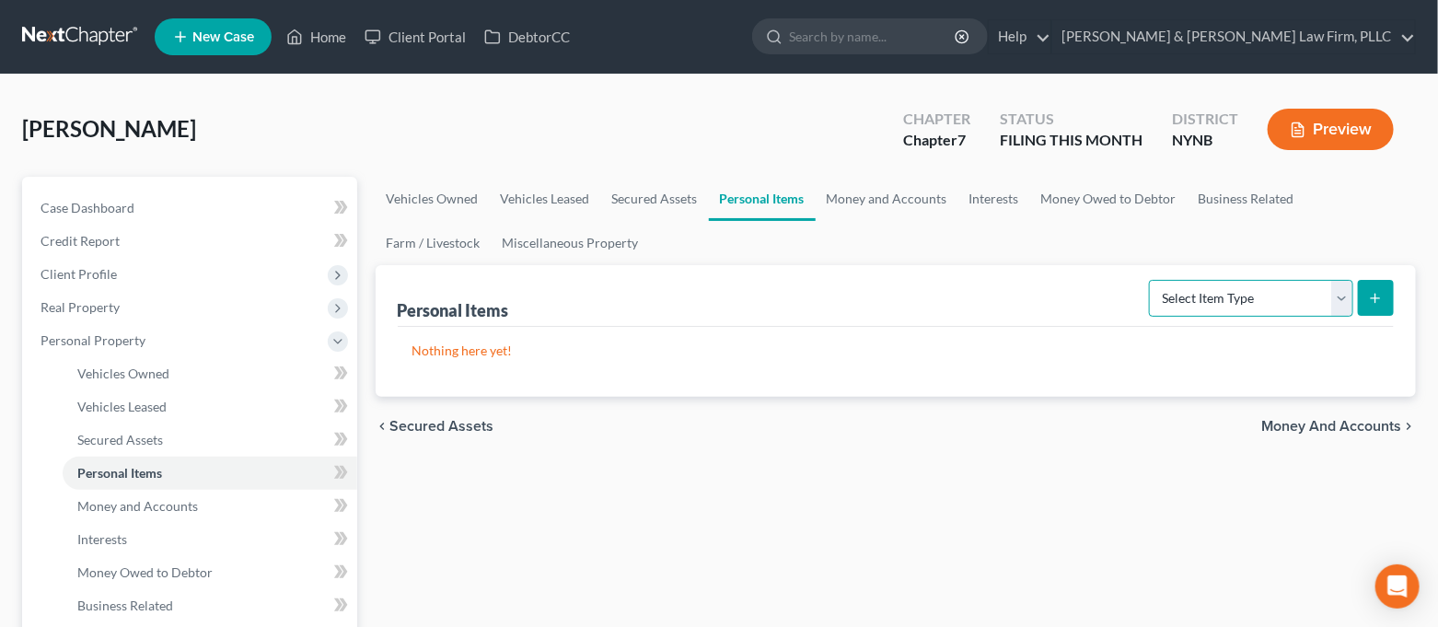
click at [1194, 302] on select "Select Item Type Clothing Collectibles Of Value Electronics Firearms Household …" at bounding box center [1251, 298] width 204 height 37
select select "clothing"
click at [1151, 280] on select "Select Item Type Clothing Collectibles Of Value Electronics Firearms Household …" at bounding box center [1251, 298] width 204 height 37
click at [1389, 295] on button "submit" at bounding box center [1376, 298] width 36 height 36
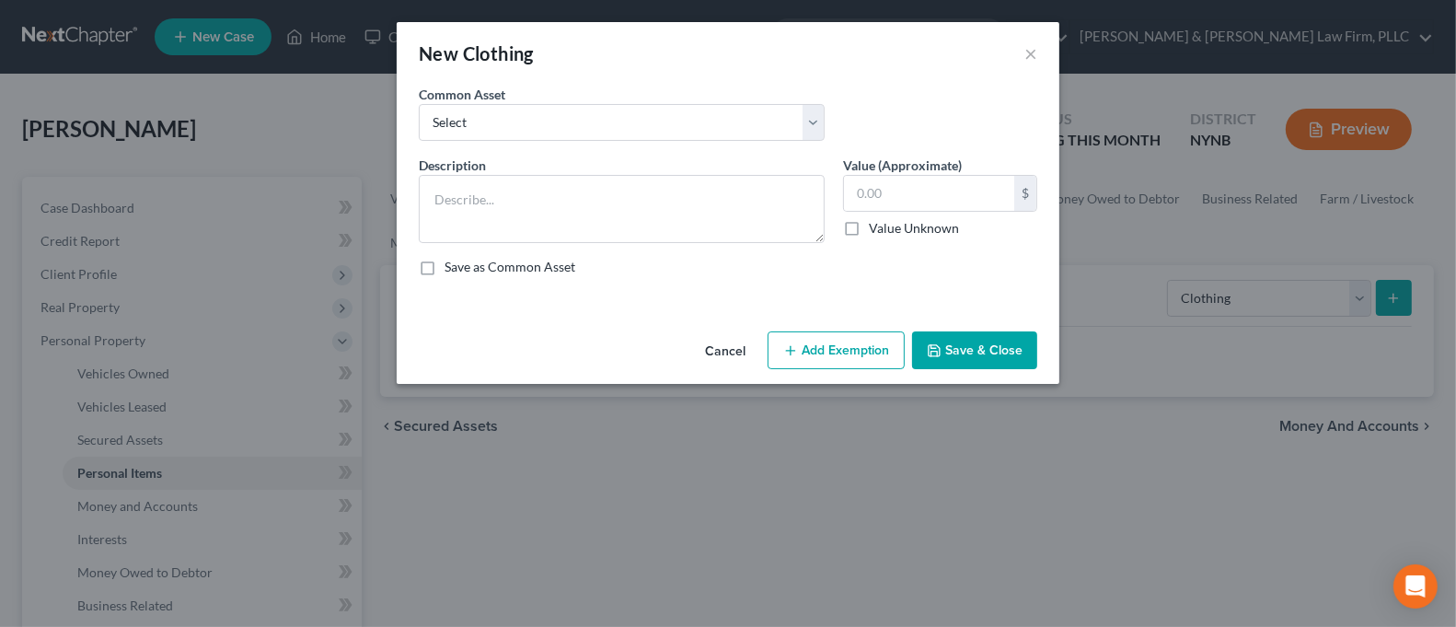
click at [656, 99] on div "Common Asset Select Regular Everyday Clothing For Debtor & Spouse Regular Every…" at bounding box center [622, 113] width 424 height 56
click at [660, 121] on select "Select Regular Everyday Clothing For Debtor & Spouse Regular Everyday Clothing …" at bounding box center [622, 122] width 406 height 37
select select "1"
click at [419, 104] on select "Select Regular Everyday Clothing For Debtor & Spouse Regular Everyday Clothing …" at bounding box center [622, 122] width 406 height 37
type textarea "Regular Everyday Clothing For Debtor"
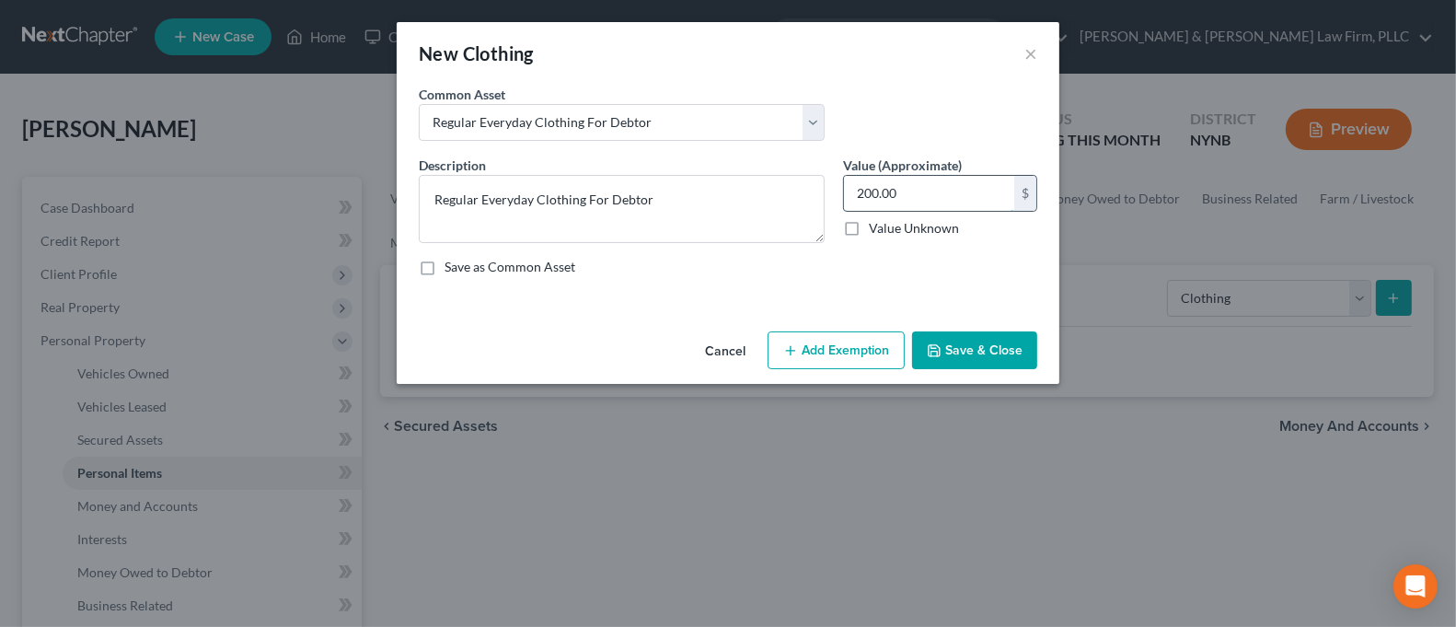
click at [928, 200] on input "200.00" at bounding box center [929, 193] width 170 height 35
type input "250.00"
click at [863, 352] on button "Add Exemption" at bounding box center [836, 350] width 137 height 39
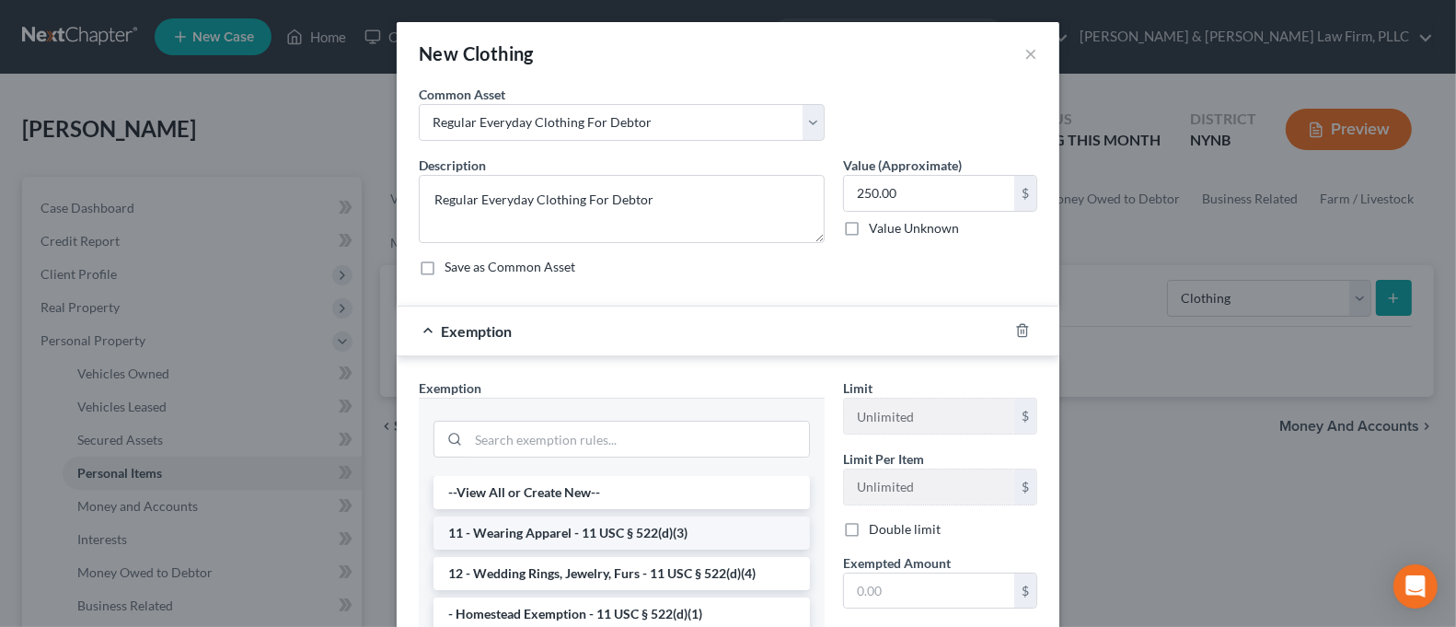
click at [664, 526] on li "11 - Wearing Apparel - 11 USC § 522(d)(3)" at bounding box center [621, 532] width 376 height 33
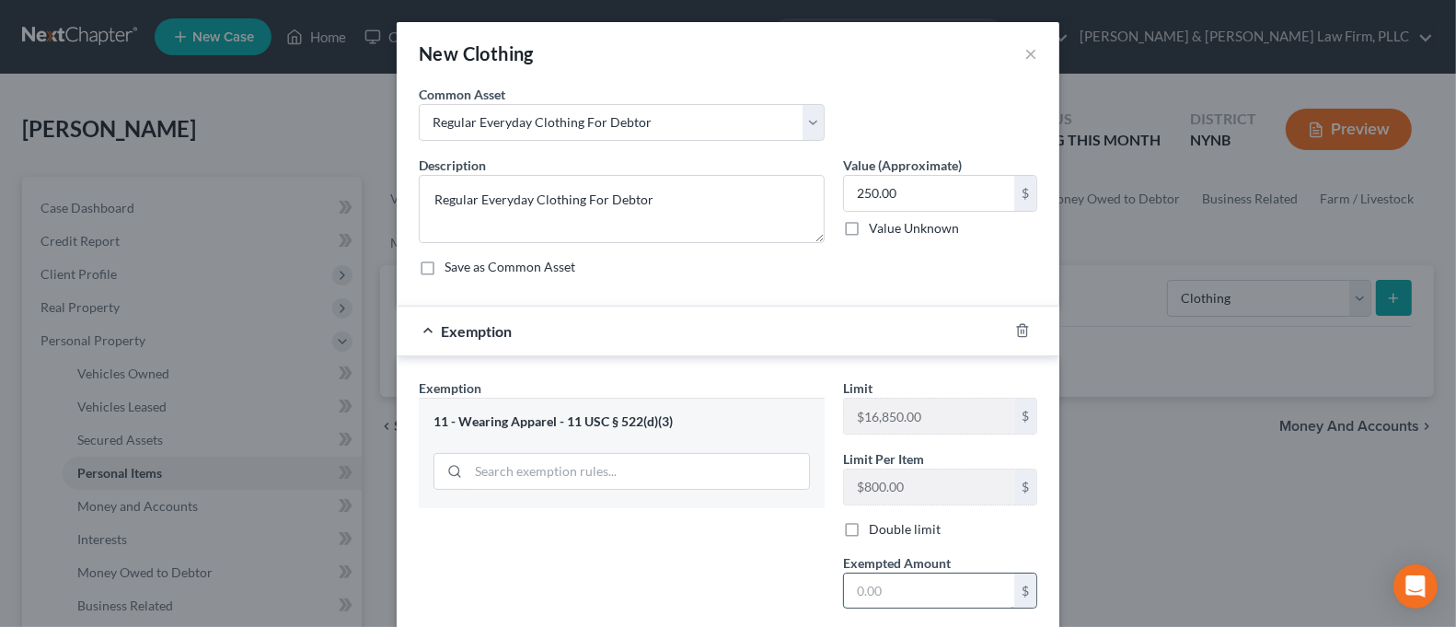
click at [884, 591] on input "text" at bounding box center [929, 590] width 170 height 35
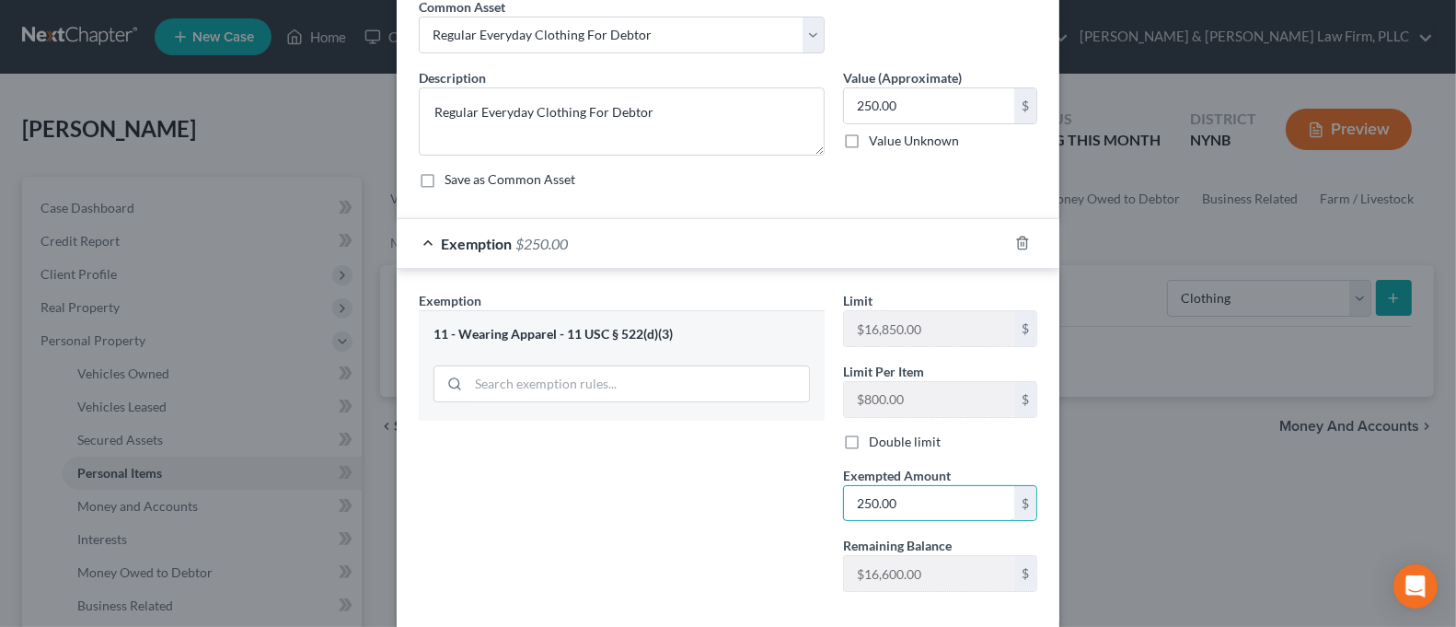
scroll to position [182, 0]
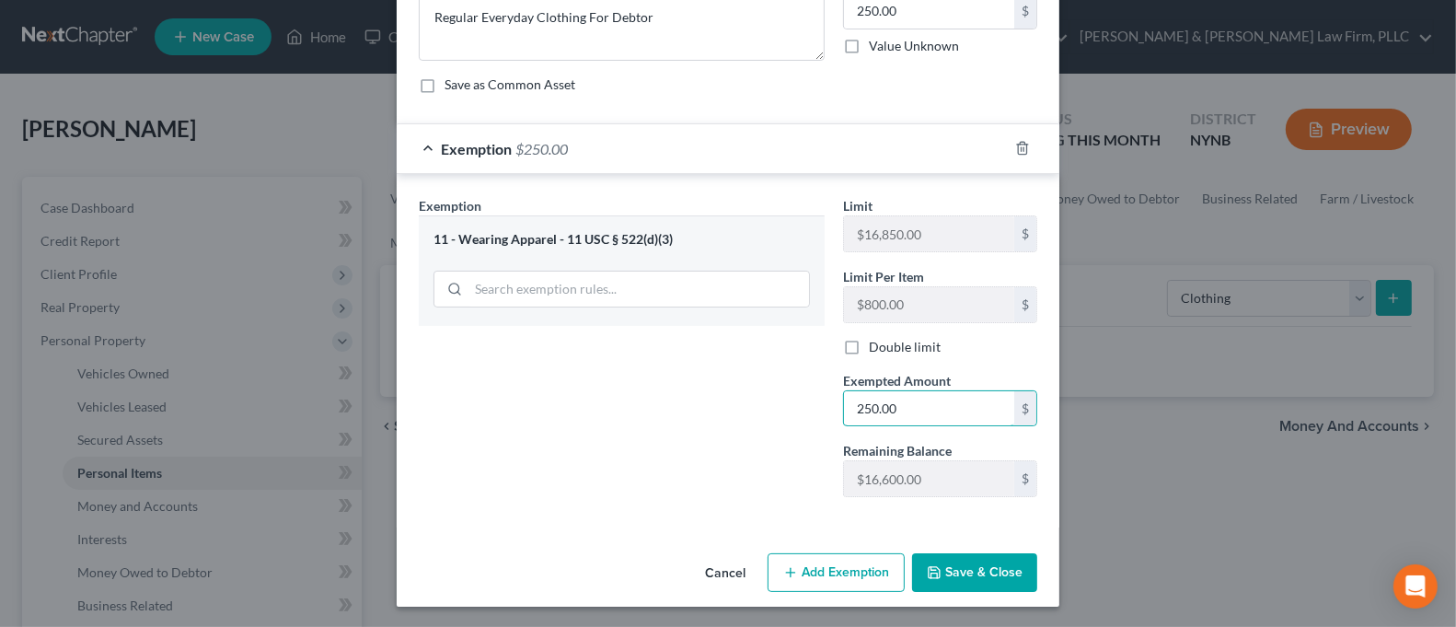
type input "250.00"
click at [947, 566] on button "Save & Close" at bounding box center [974, 572] width 125 height 39
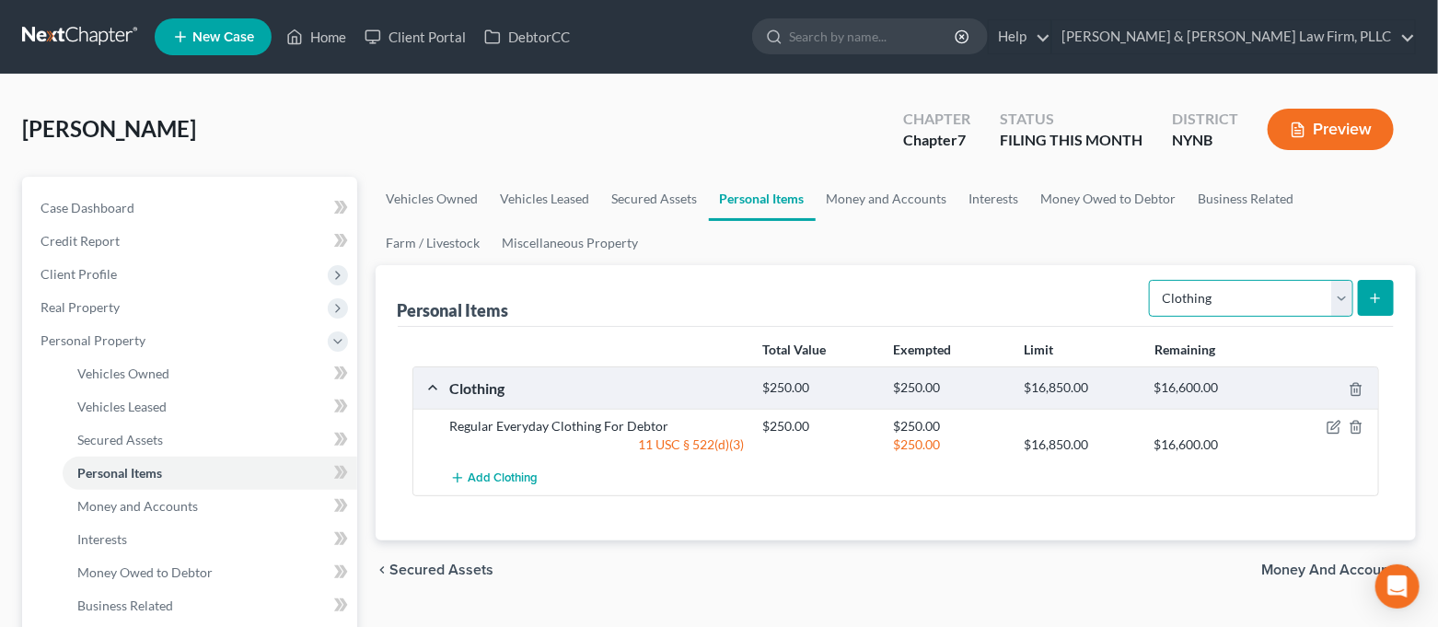
click at [1222, 296] on select "Select Item Type Clothing Collectibles Of Value Electronics Firearms Household …" at bounding box center [1251, 298] width 204 height 37
select select "collectibles_of_value"
click at [1151, 280] on select "Select Item Type Clothing Collectibles Of Value Electronics Firearms Household …" at bounding box center [1251, 298] width 204 height 37
click at [1364, 300] on button "submit" at bounding box center [1376, 298] width 36 height 36
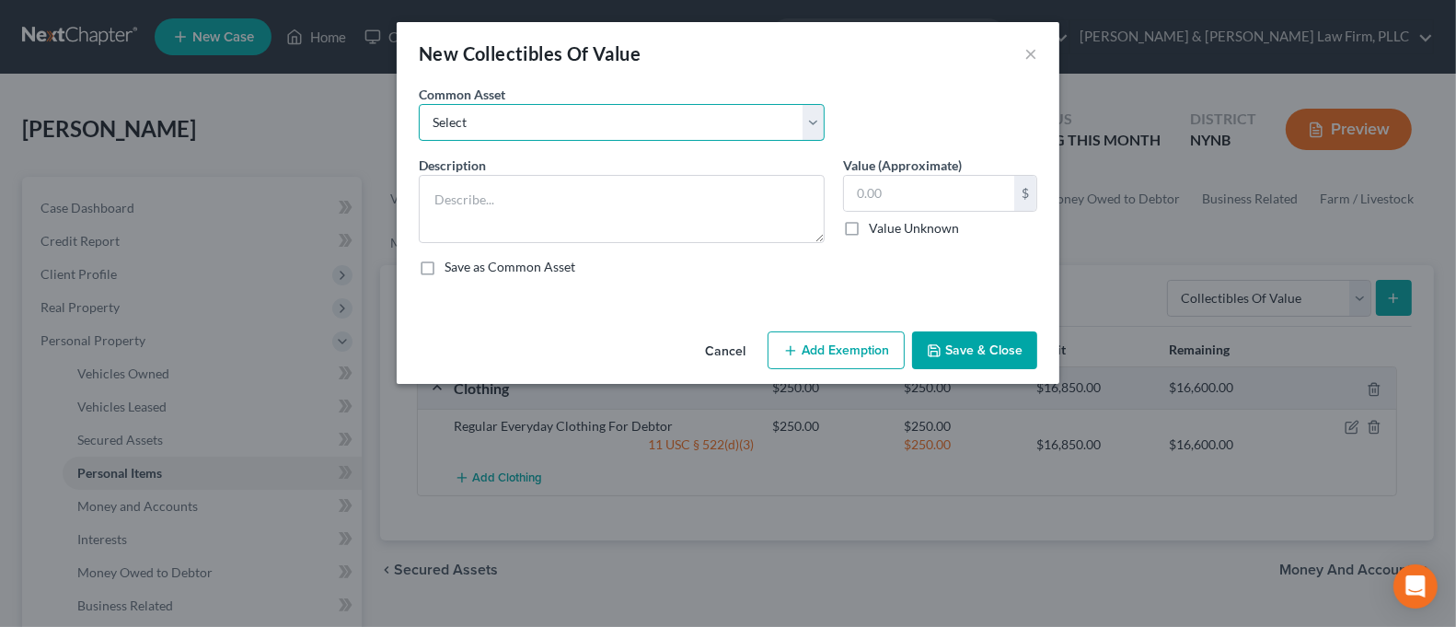
click at [727, 128] on select "Select Family Photographs and Keep Sake Items Family Photographs and Books" at bounding box center [622, 122] width 406 height 37
select select "1"
click at [419, 104] on select "Select Family Photographs and Keep Sake Items Family Photographs and Books" at bounding box center [622, 122] width 406 height 37
type textarea "Family Photographs and Books"
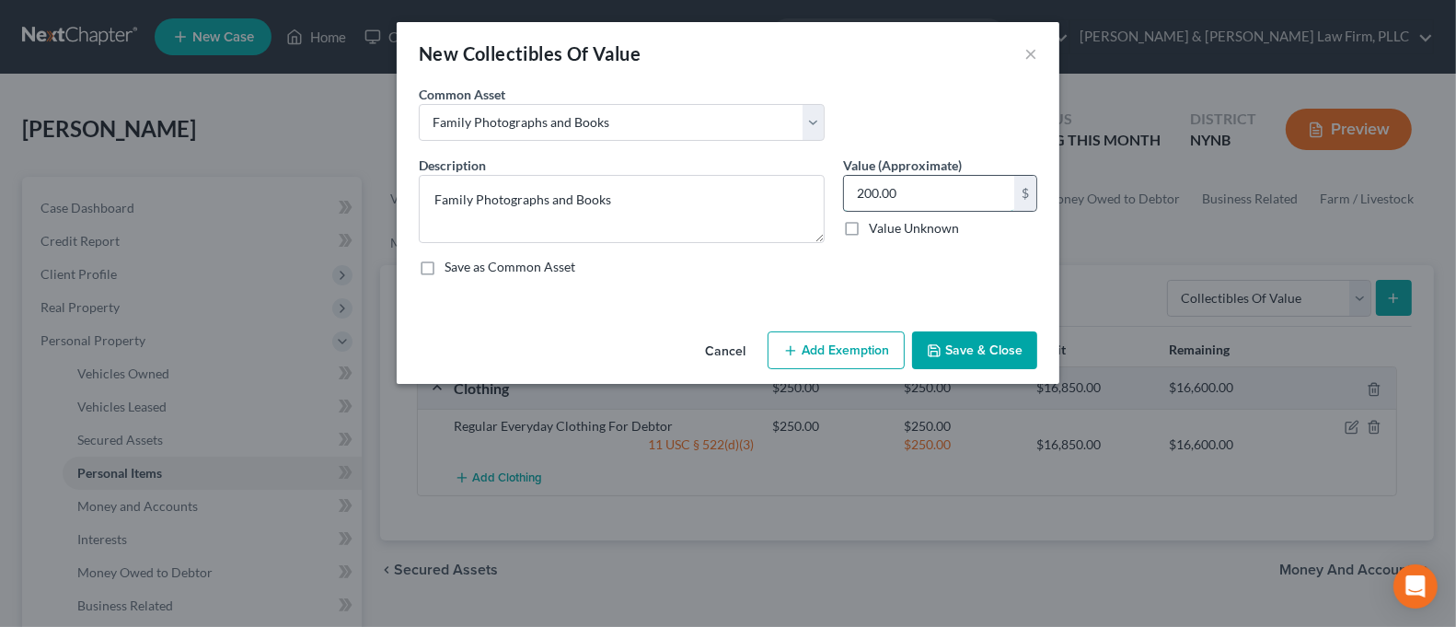
click at [929, 196] on input "200.00" at bounding box center [929, 193] width 170 height 35
type input "150.00"
click at [879, 346] on button "Add Exemption" at bounding box center [836, 350] width 137 height 39
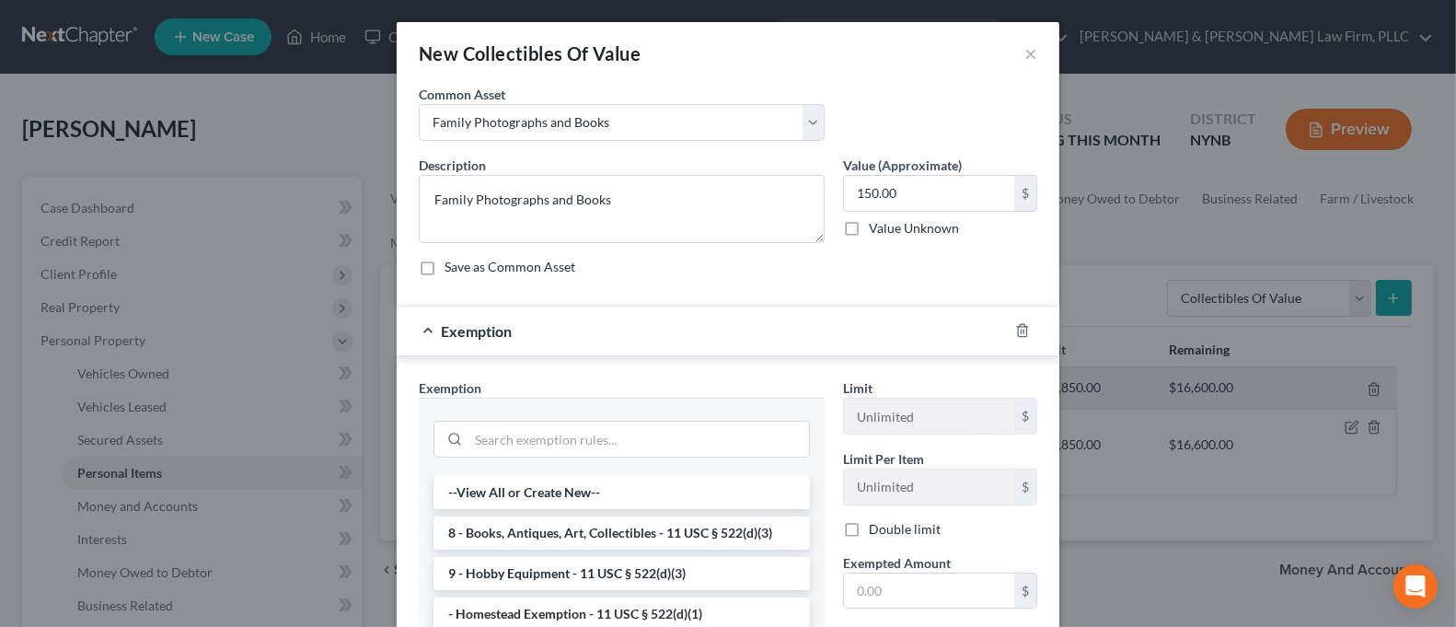
click at [693, 530] on li "8 - Books, Antiques, Art, Collectibles - 11 USC § 522(d)(3)" at bounding box center [621, 532] width 376 height 33
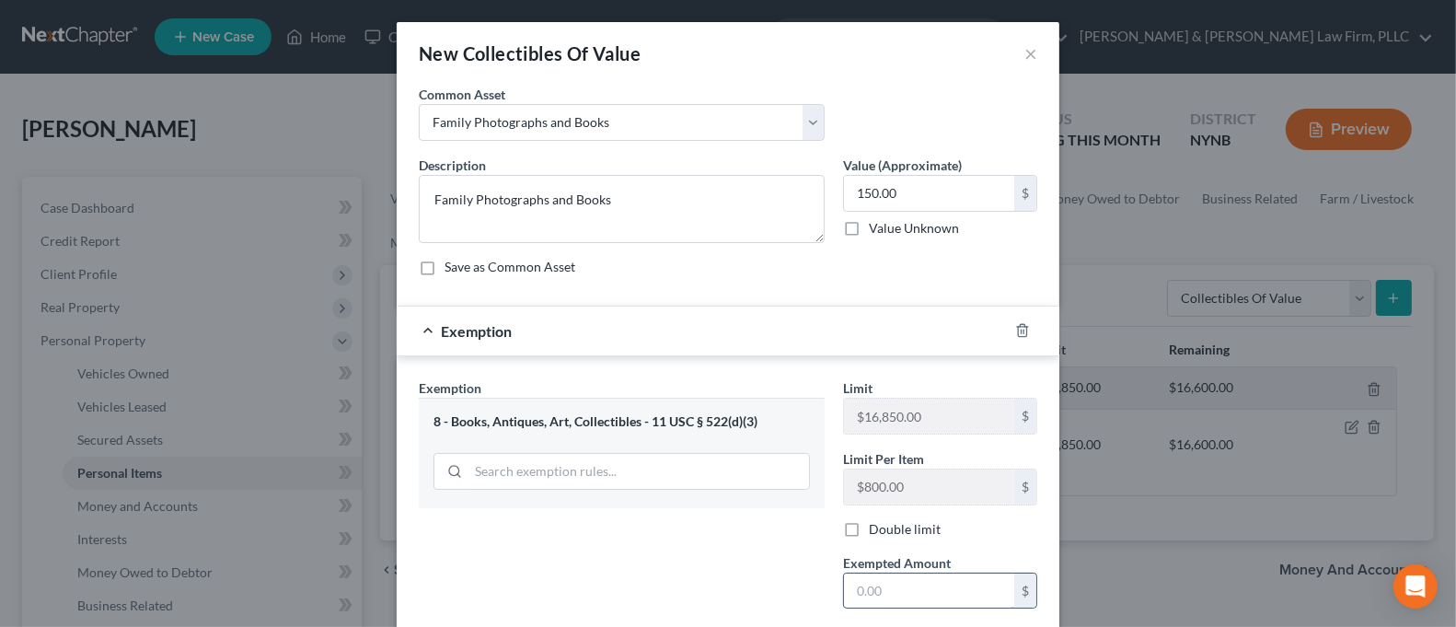
click at [938, 583] on input "text" at bounding box center [929, 590] width 170 height 35
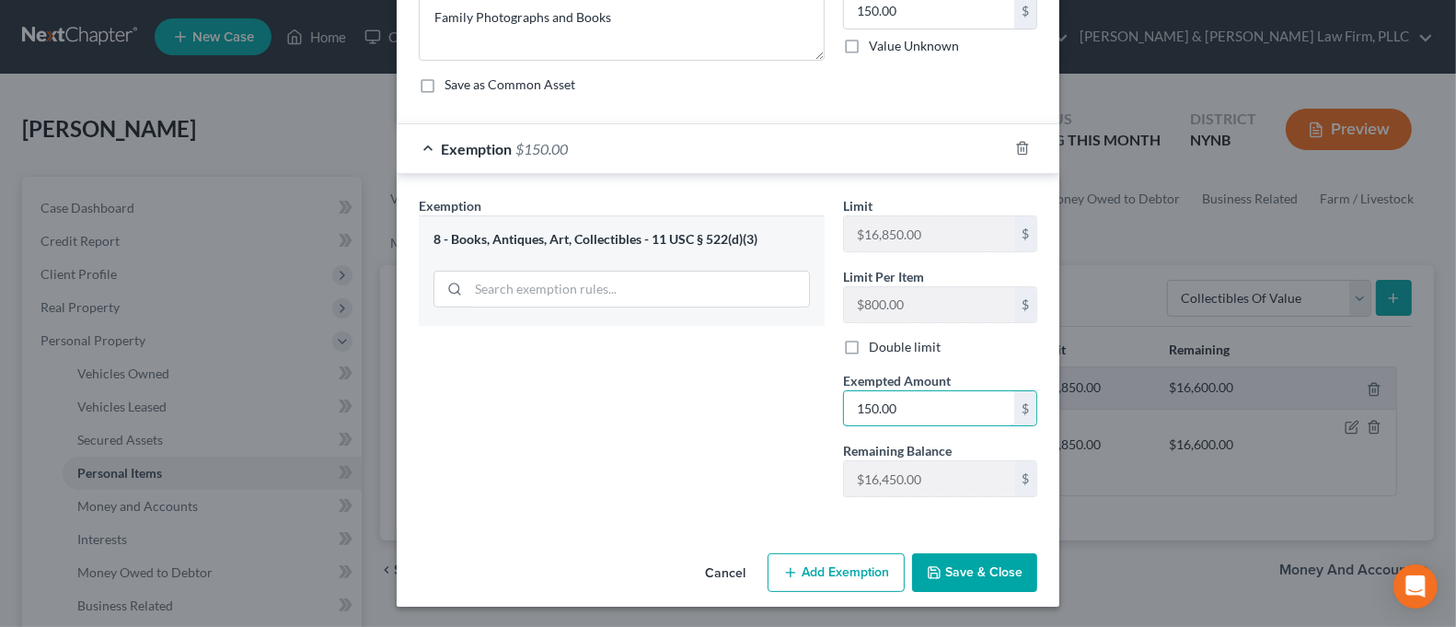
type input "150.00"
click at [1002, 568] on button "Save & Close" at bounding box center [974, 572] width 125 height 39
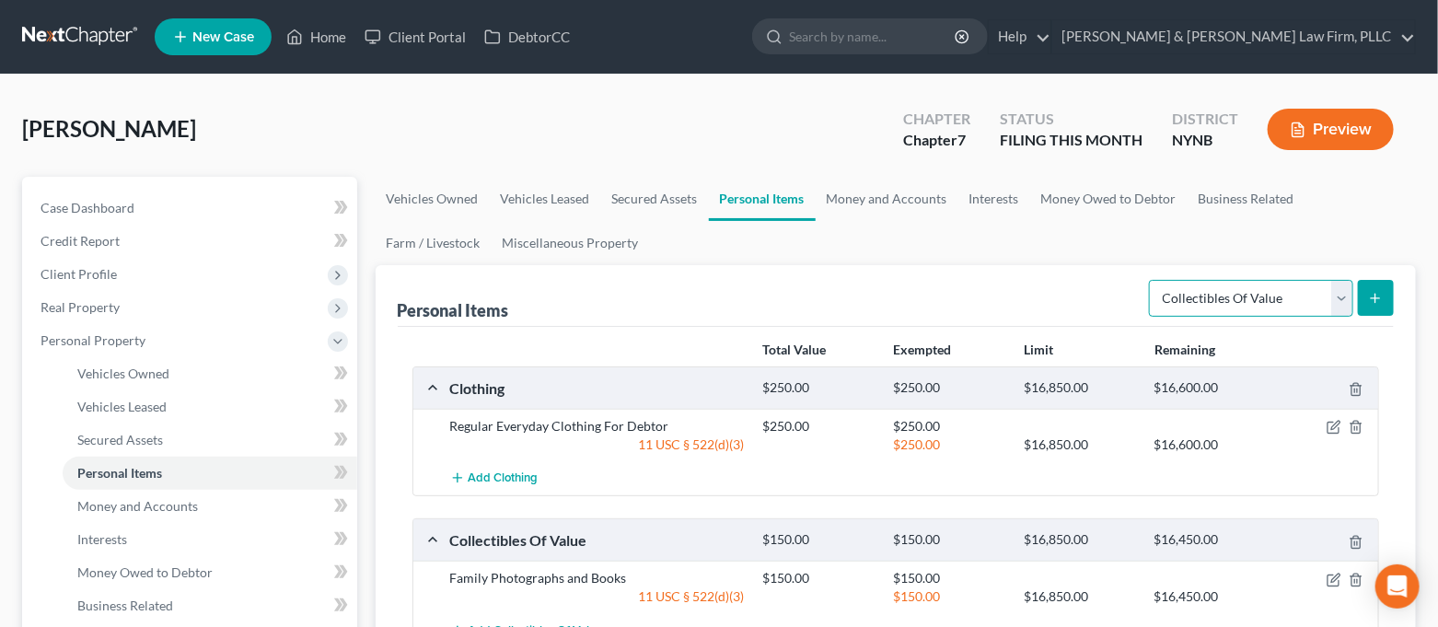
click at [1240, 304] on select "Select Item Type Clothing Collectibles Of Value Electronics Firearms Household …" at bounding box center [1251, 298] width 204 height 37
select select "electronics"
click at [1151, 280] on select "Select Item Type Clothing Collectibles Of Value Electronics Firearms Household …" at bounding box center [1251, 298] width 204 height 37
click at [1363, 301] on button "submit" at bounding box center [1376, 298] width 36 height 36
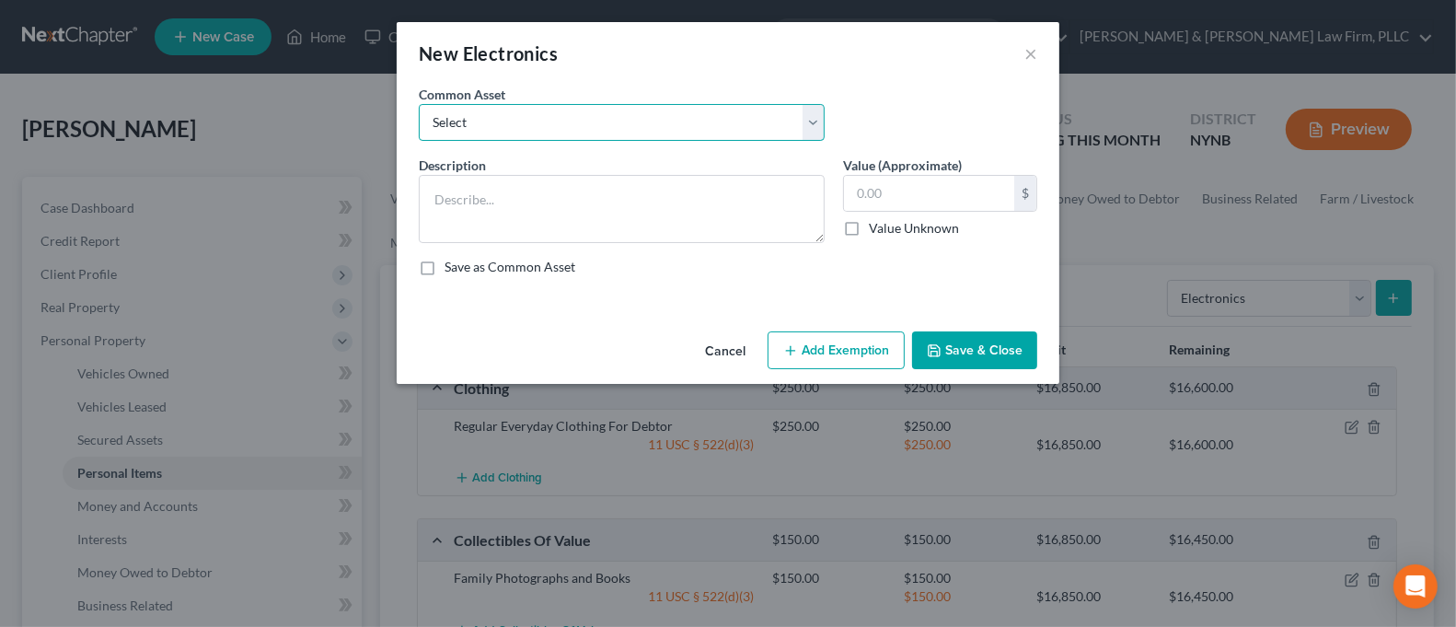
click at [741, 121] on select "Select Cell Phone Electronics to Include: TVs, Computer, Cell Phone(s), and Oth…" at bounding box center [622, 122] width 406 height 37
select select "1"
click at [419, 104] on select "Select Cell Phone Electronics to Include: TVs, Computer, Cell Phone(s), and Oth…" at bounding box center [622, 122] width 406 height 37
type textarea "Electronics to Include: TVs, Computer, Cell Phone(s), and Other Misc. Electroni…"
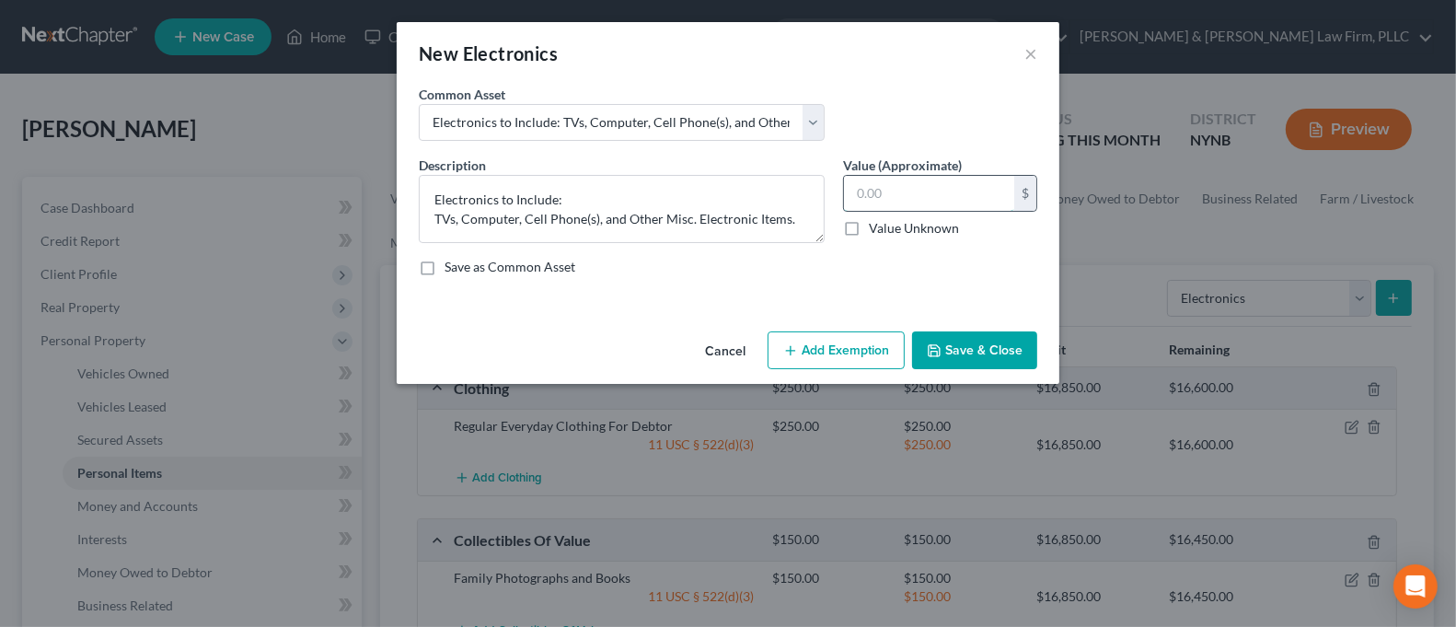
click at [919, 191] on input "text" at bounding box center [929, 193] width 170 height 35
type input "800.00"
click at [876, 337] on button "Add Exemption" at bounding box center [836, 350] width 137 height 39
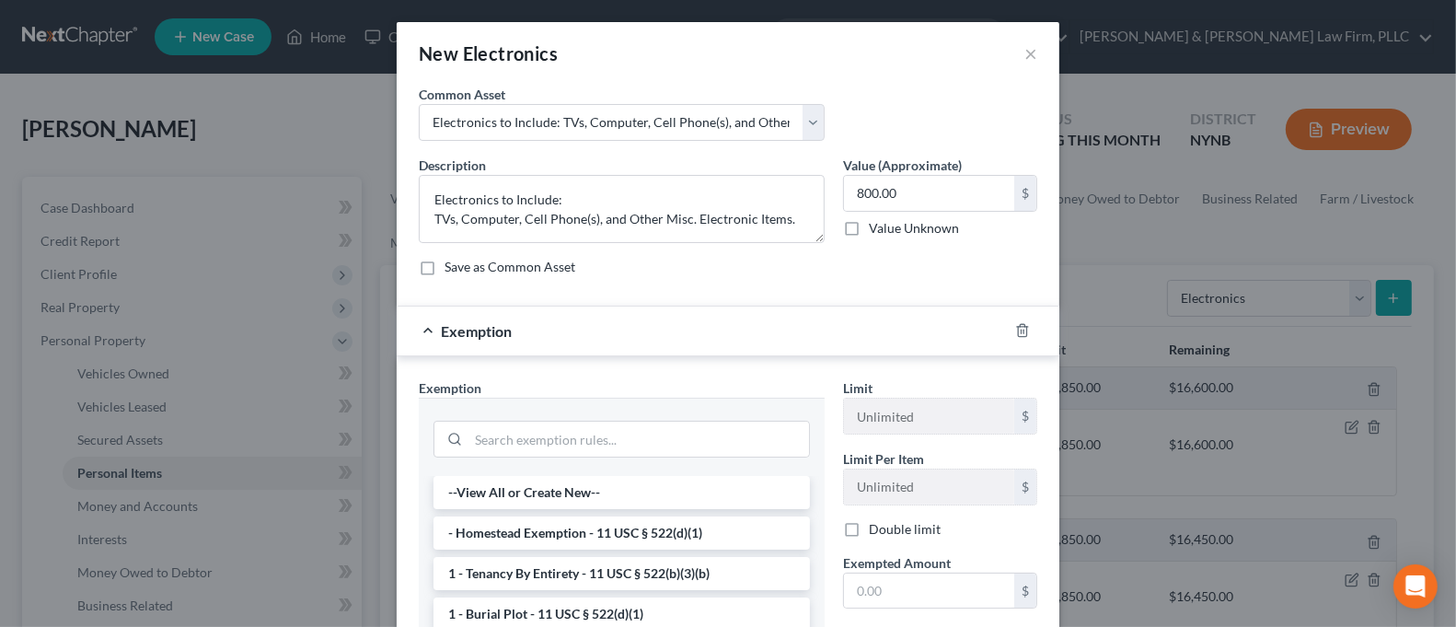
scroll to position [122, 0]
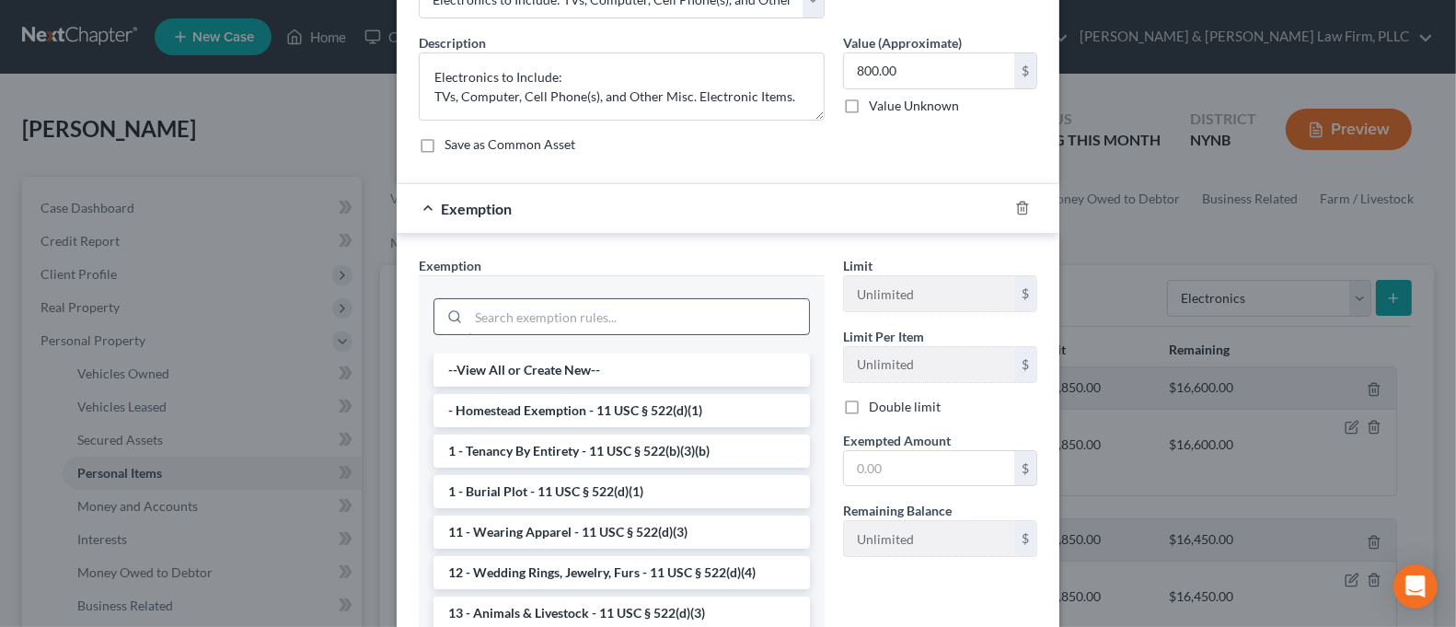
click at [640, 321] on input "search" at bounding box center [638, 316] width 341 height 35
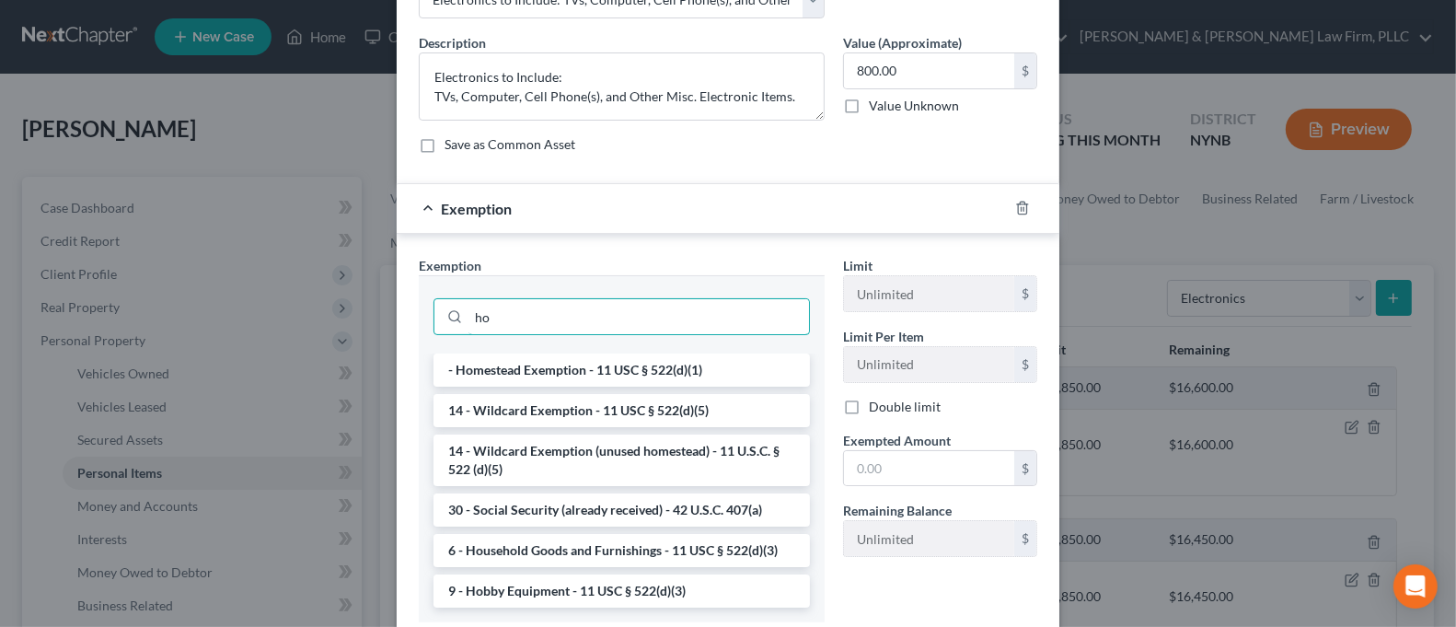
type input "h"
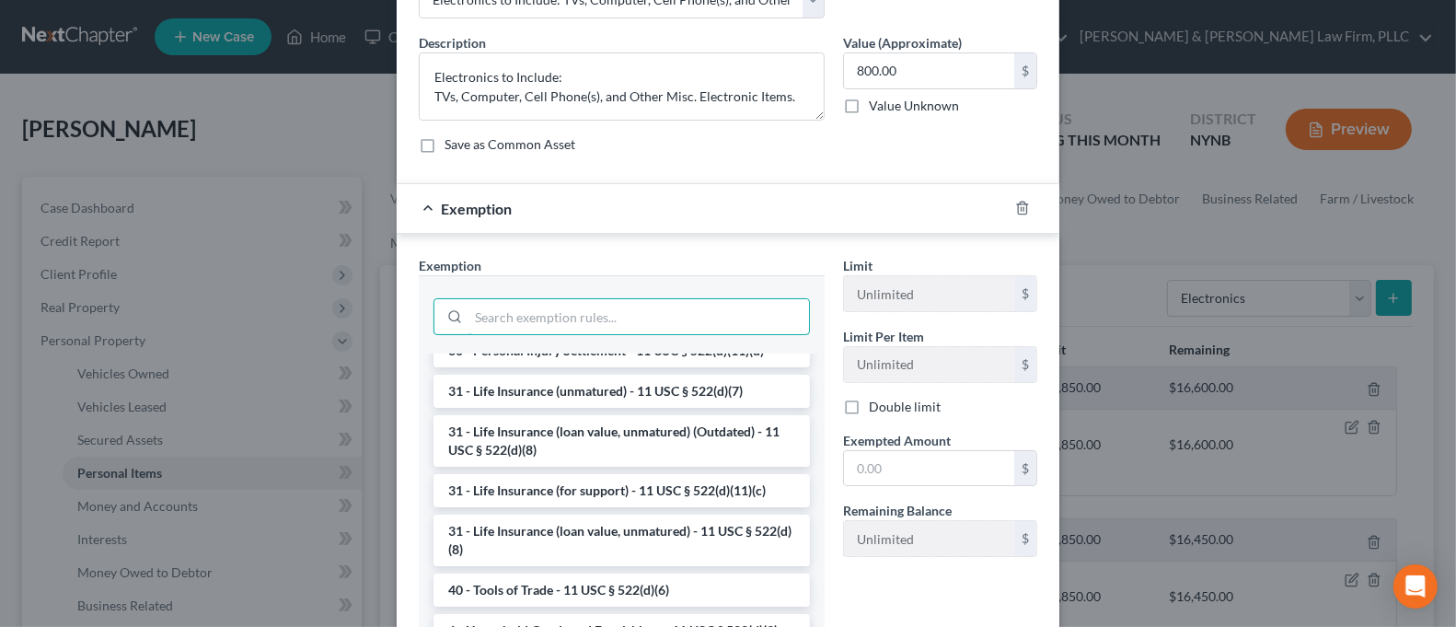
scroll to position [1472, 0]
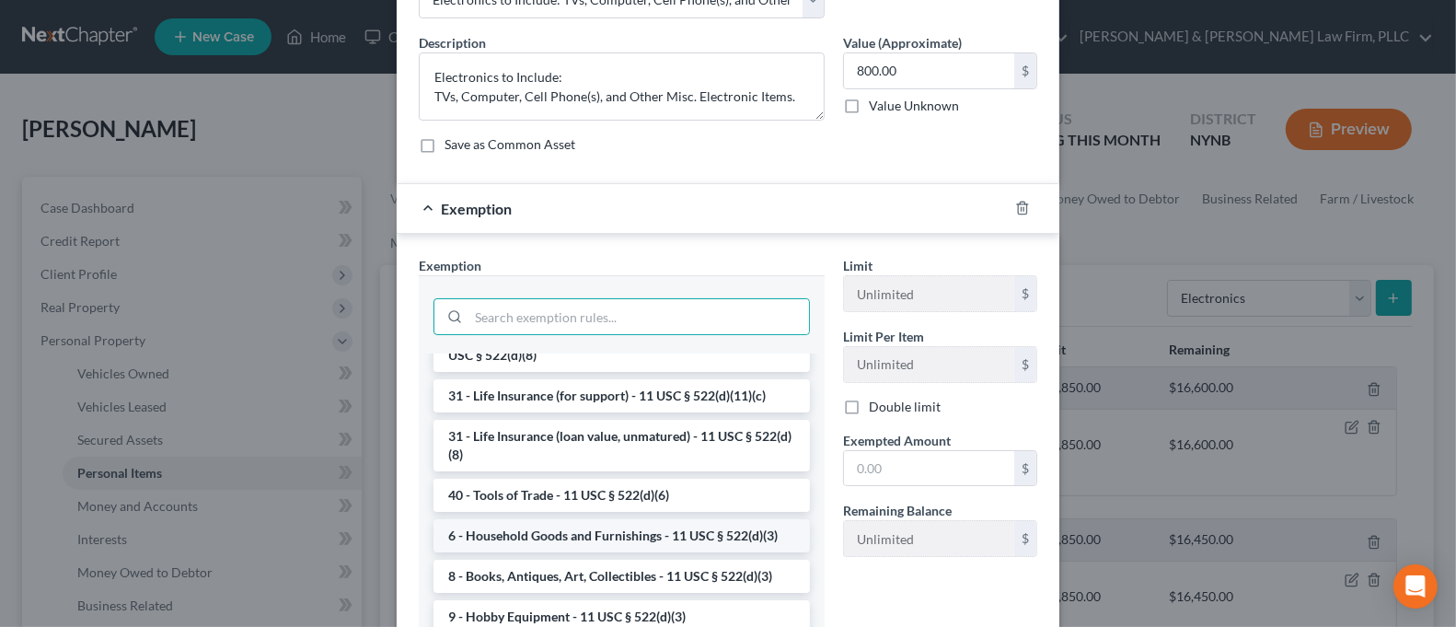
click at [620, 552] on li "6 - Household Goods and Furnishings - 11 USC § 522(d)(3)" at bounding box center [621, 535] width 376 height 33
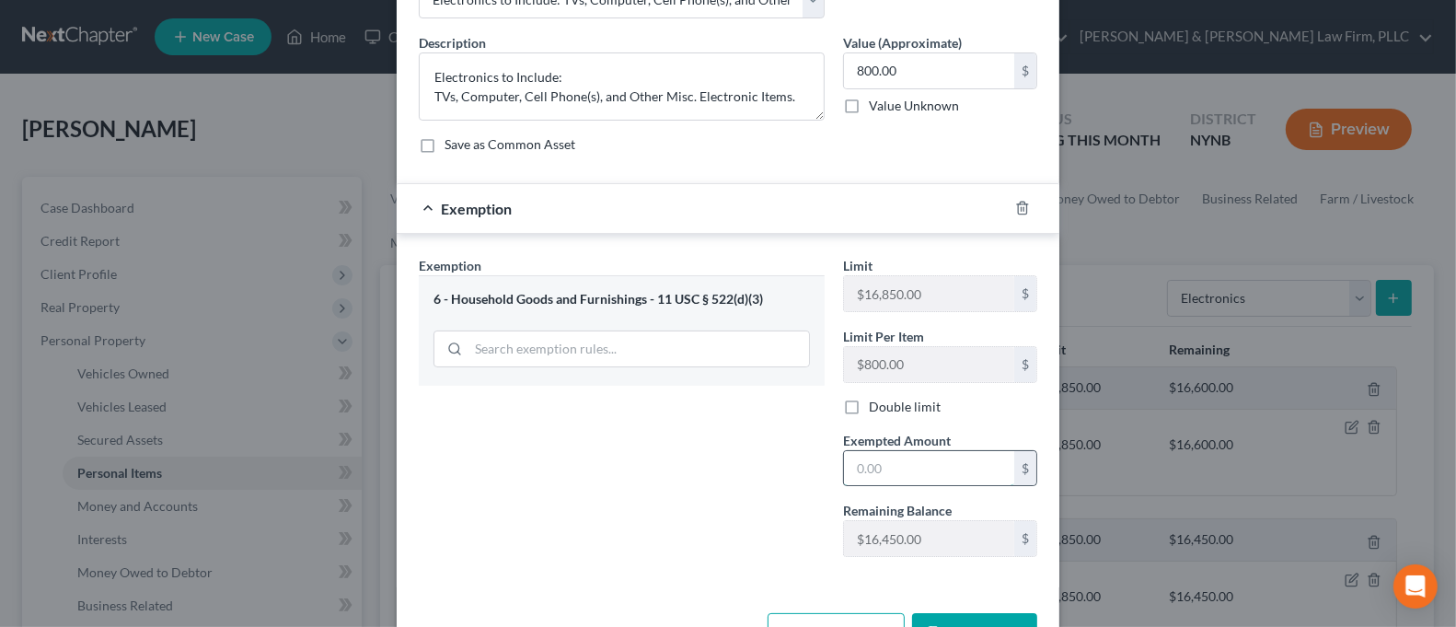
click at [909, 472] on input "text" at bounding box center [929, 468] width 170 height 35
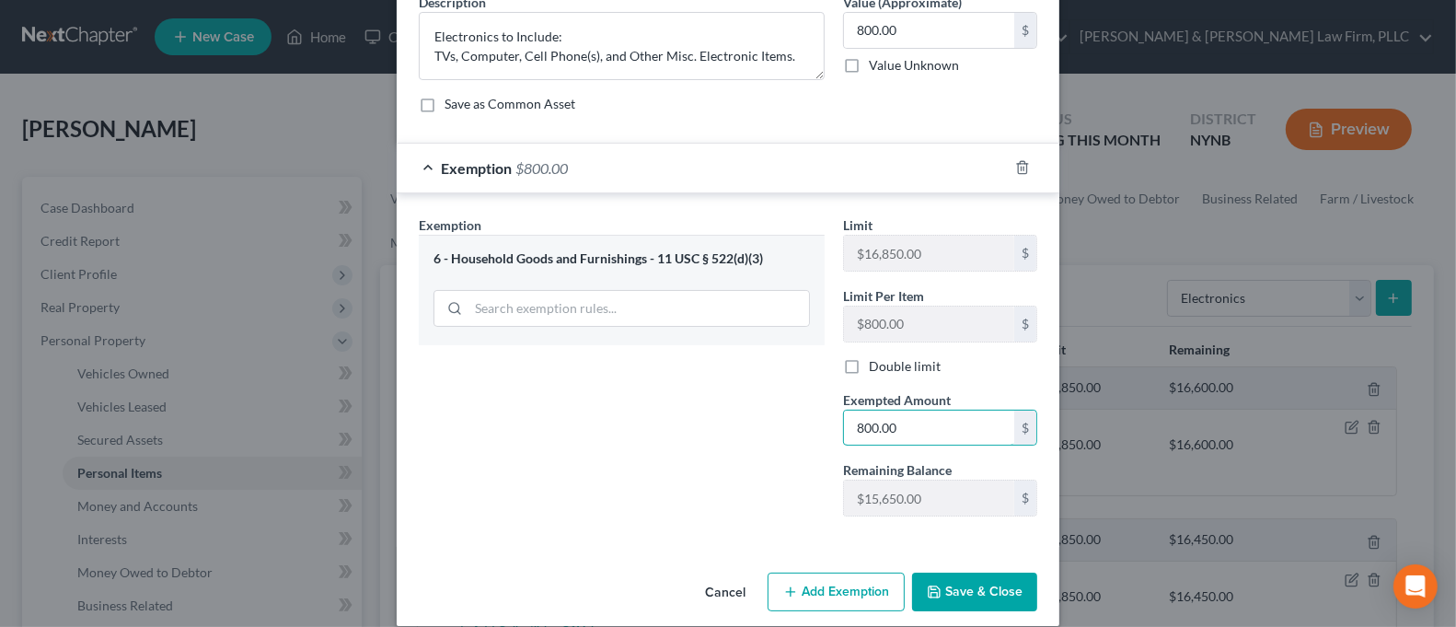
scroll to position [182, 0]
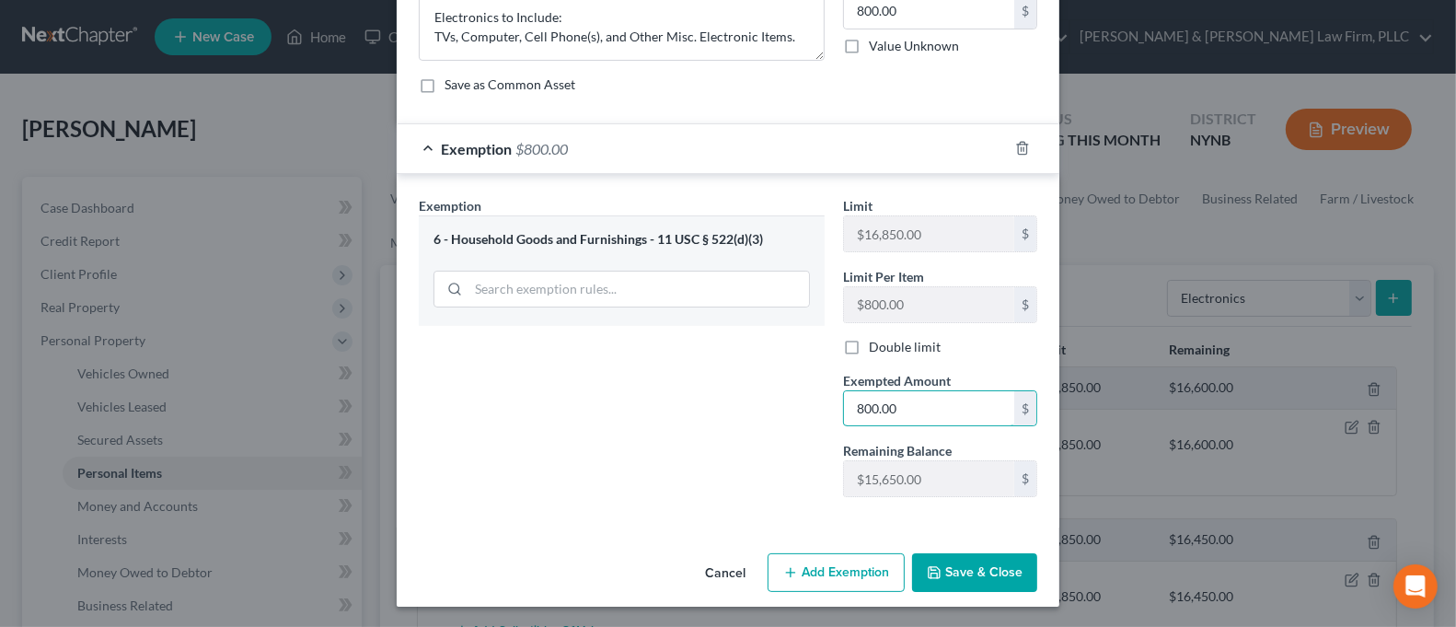
type input "800.00"
click at [975, 556] on button "Save & Close" at bounding box center [974, 572] width 125 height 39
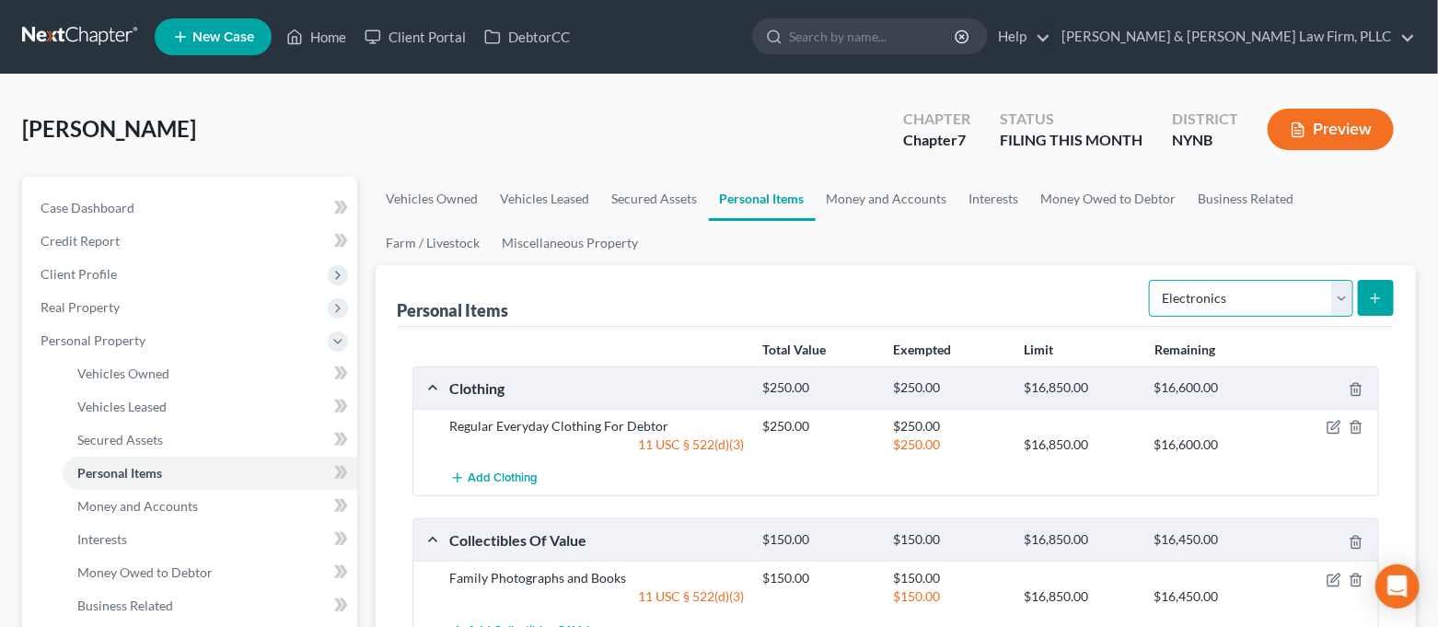
click at [1265, 292] on select "Select Item Type Clothing Collectibles Of Value Electronics Firearms Household …" at bounding box center [1251, 298] width 204 height 37
select select "household_goods"
click at [1151, 280] on select "Select Item Type Clothing Collectibles Of Value Electronics Firearms Household …" at bounding box center [1251, 298] width 204 height 37
click at [1366, 295] on button "submit" at bounding box center [1376, 298] width 36 height 36
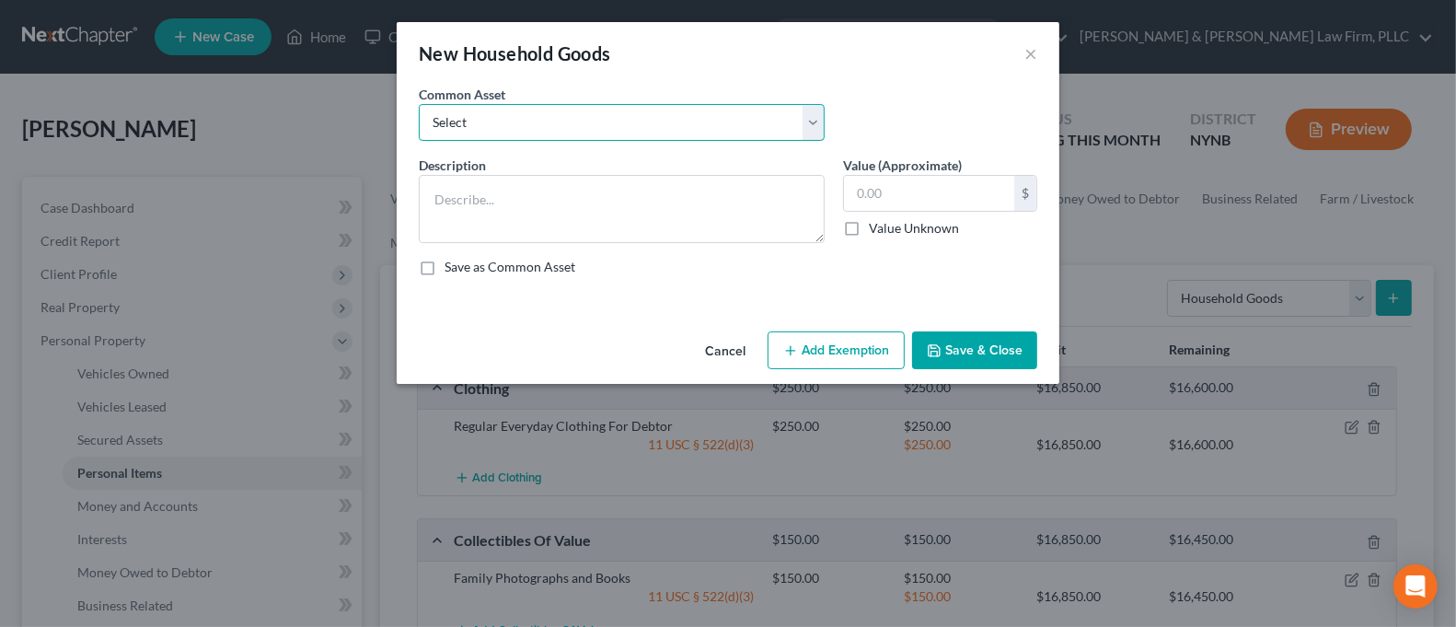
click at [769, 135] on select "Select Household Goods and Furnishings to Include Bedroom Set and Other Misc. I…" at bounding box center [622, 122] width 406 height 37
select select "0"
click at [419, 104] on select "Select Household Goods and Furnishings to Include Bedroom Set and Other Misc. I…" at bounding box center [622, 122] width 406 height 37
type textarea "Household Goods and Furnishings to Include Bedroom Set and Other Misc. Items"
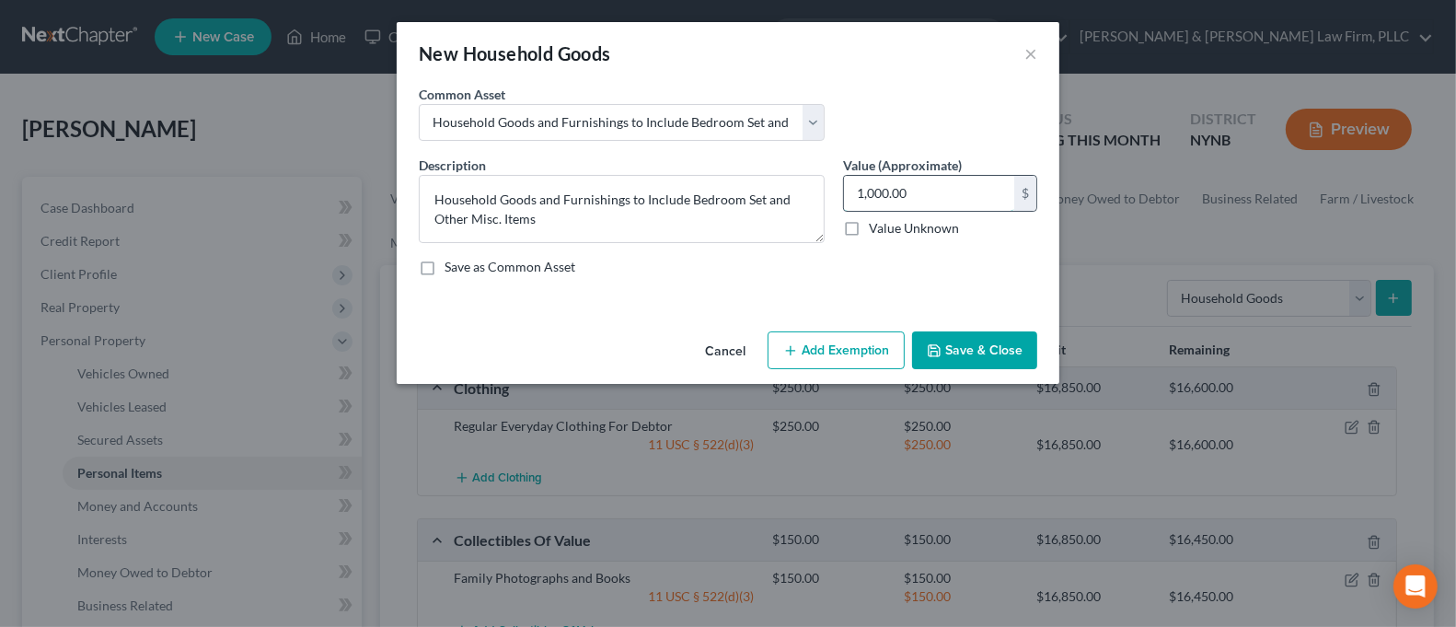
click at [942, 194] on input "1,000.00" at bounding box center [929, 193] width 170 height 35
type input "2,500.00"
click at [853, 352] on button "Add Exemption" at bounding box center [836, 350] width 137 height 39
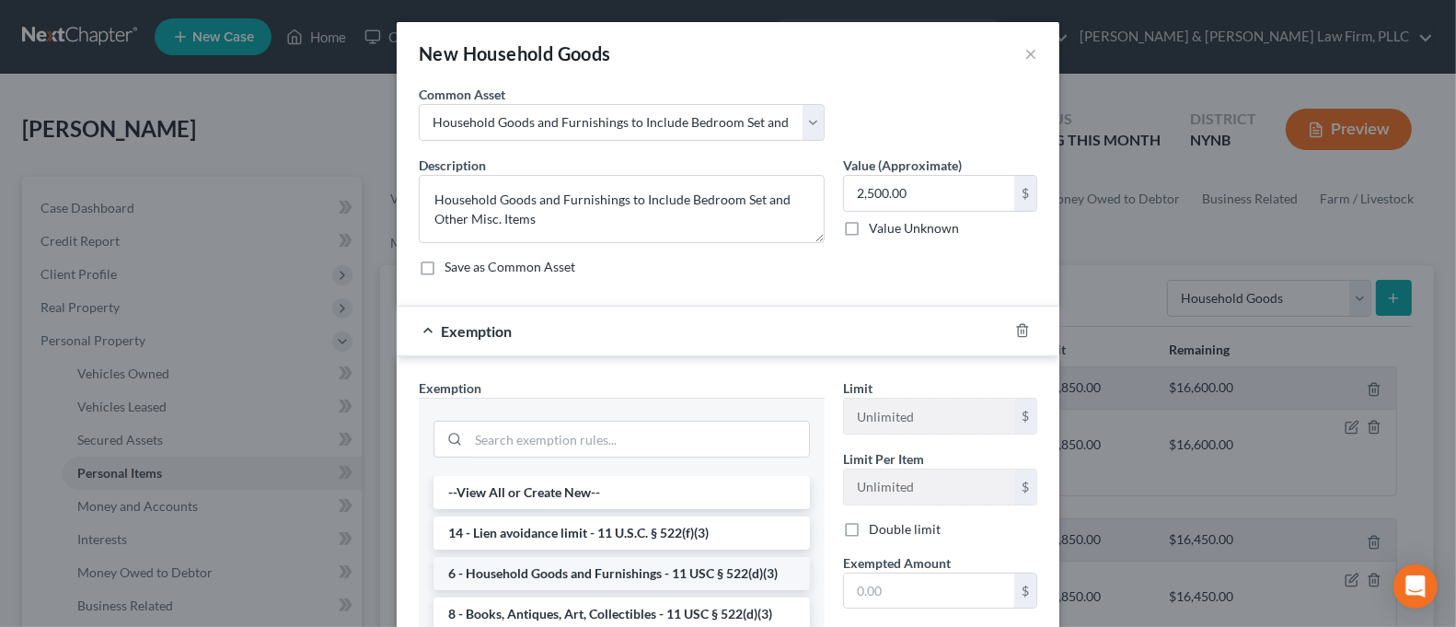
click at [624, 563] on li "6 - Household Goods and Furnishings - 11 USC § 522(d)(3)" at bounding box center [621, 573] width 376 height 33
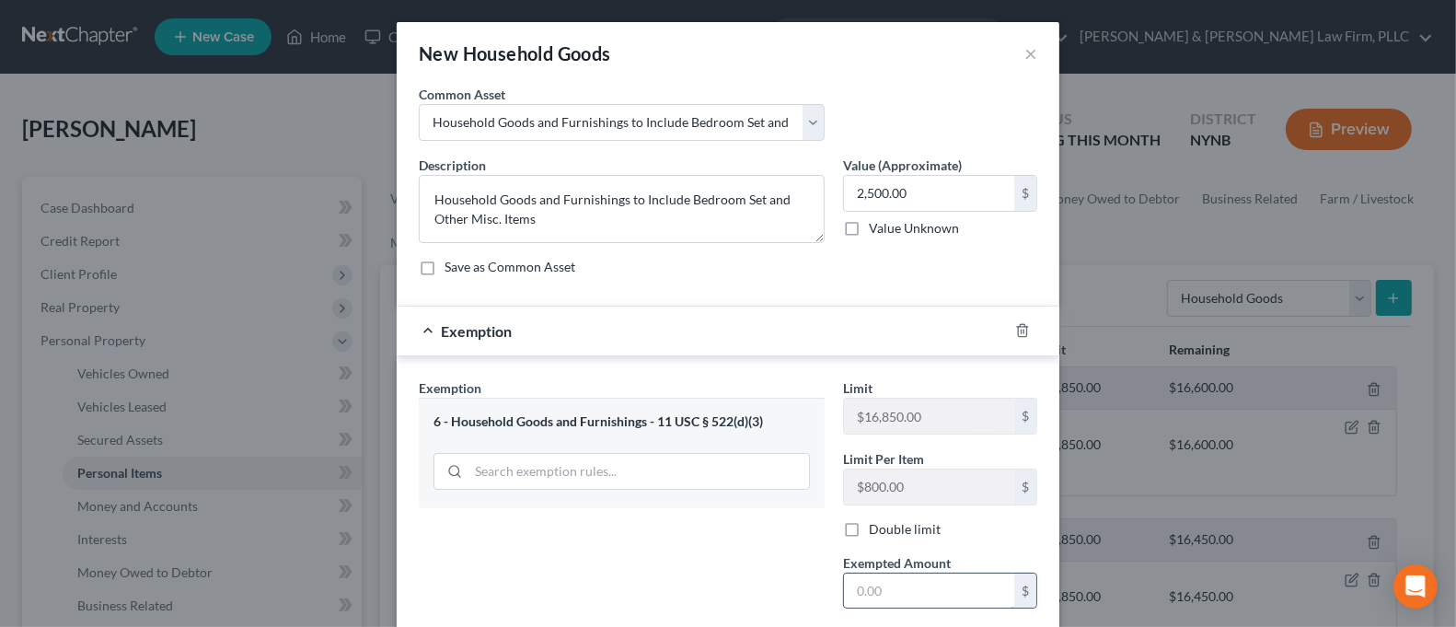
click at [903, 582] on input "text" at bounding box center [929, 590] width 170 height 35
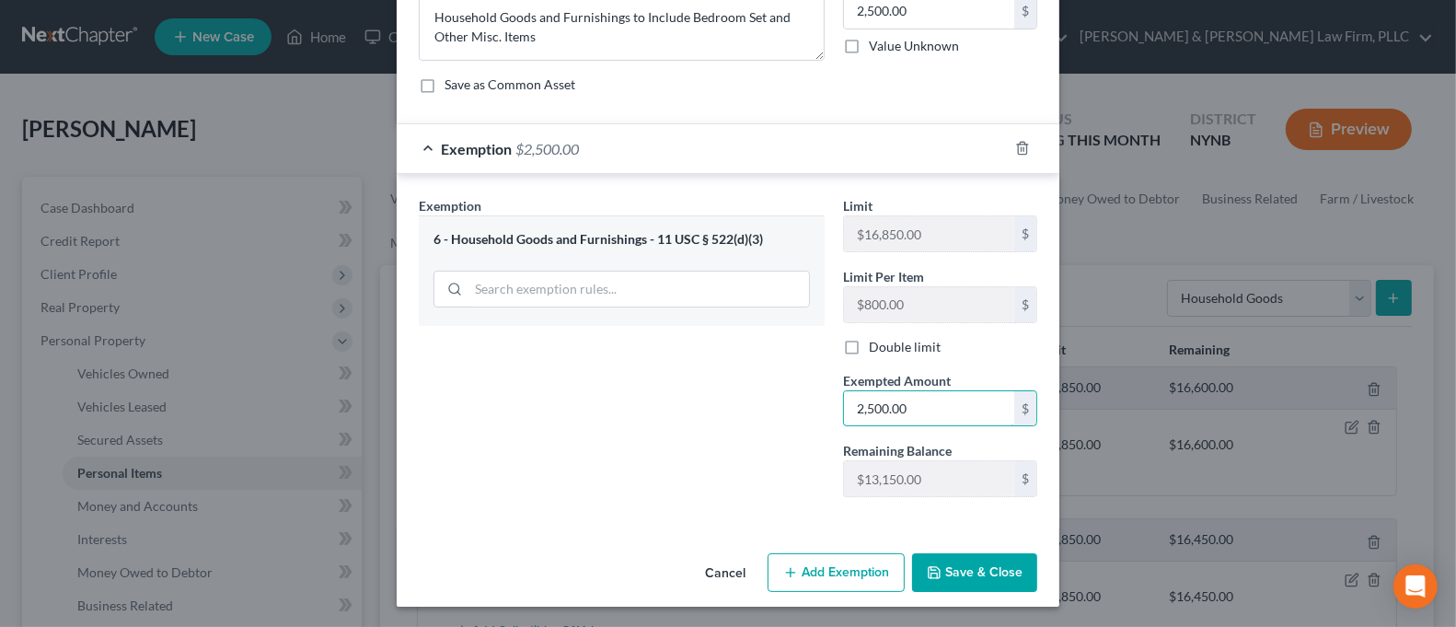
type input "2,500.00"
click at [946, 563] on button "Save & Close" at bounding box center [974, 572] width 125 height 39
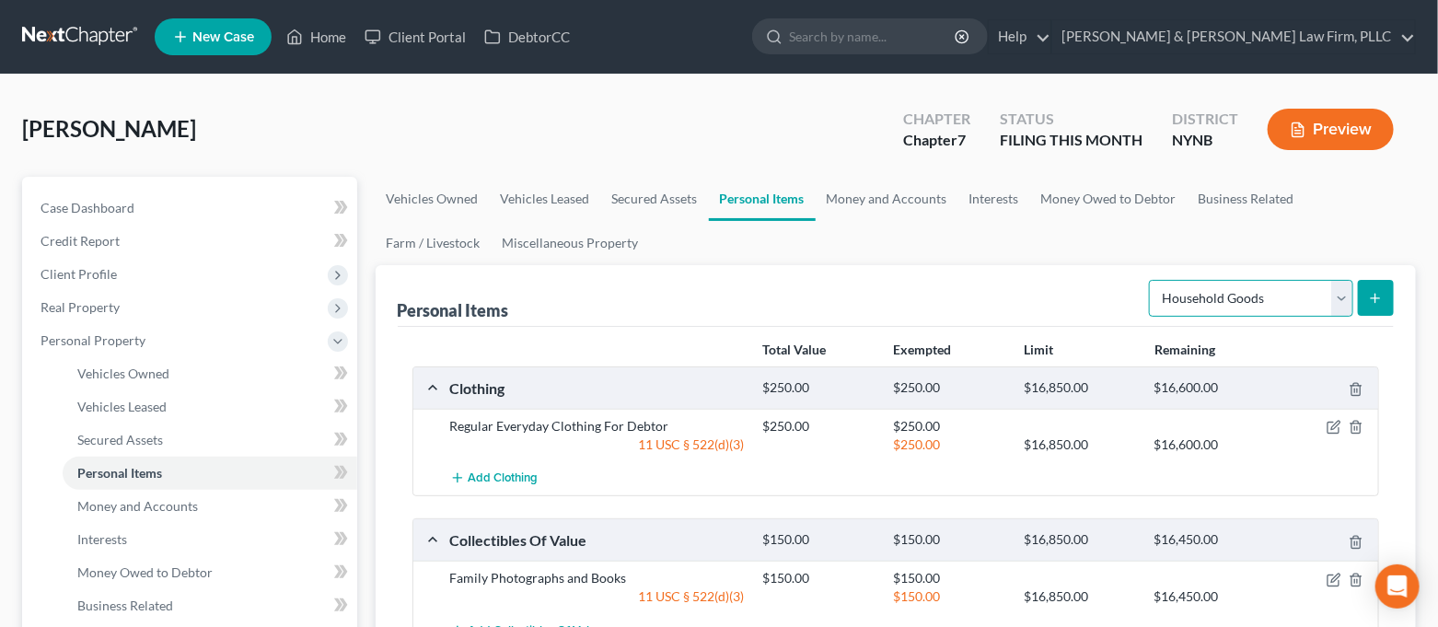
click at [1291, 292] on select "Select Item Type Clothing Collectibles Of Value Electronics Firearms Household …" at bounding box center [1251, 298] width 204 height 37
select select "jewelry"
click at [1151, 280] on select "Select Item Type Clothing Collectibles Of Value Electronics Firearms Household …" at bounding box center [1251, 298] width 204 height 37
click at [1381, 307] on button "submit" at bounding box center [1376, 298] width 36 height 36
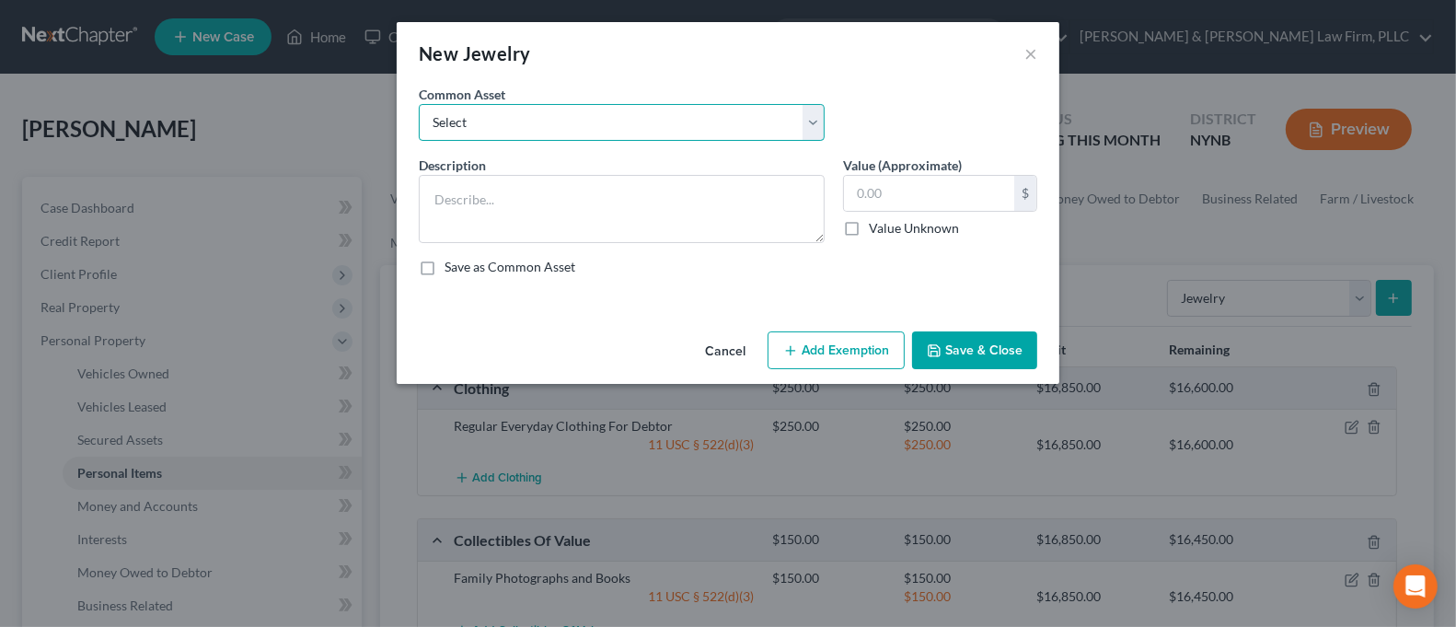
click at [789, 121] on select "Select Jewelry to Include Wedding Bands and Costume Jewelry Jewelry to Include …" at bounding box center [622, 122] width 406 height 37
select select "1"
click at [419, 104] on select "Select Jewelry to Include Wedding Bands and Costume Jewelry Jewelry to Include …" at bounding box center [622, 122] width 406 height 37
type textarea "Jewelry to Include Costume Jewelry"
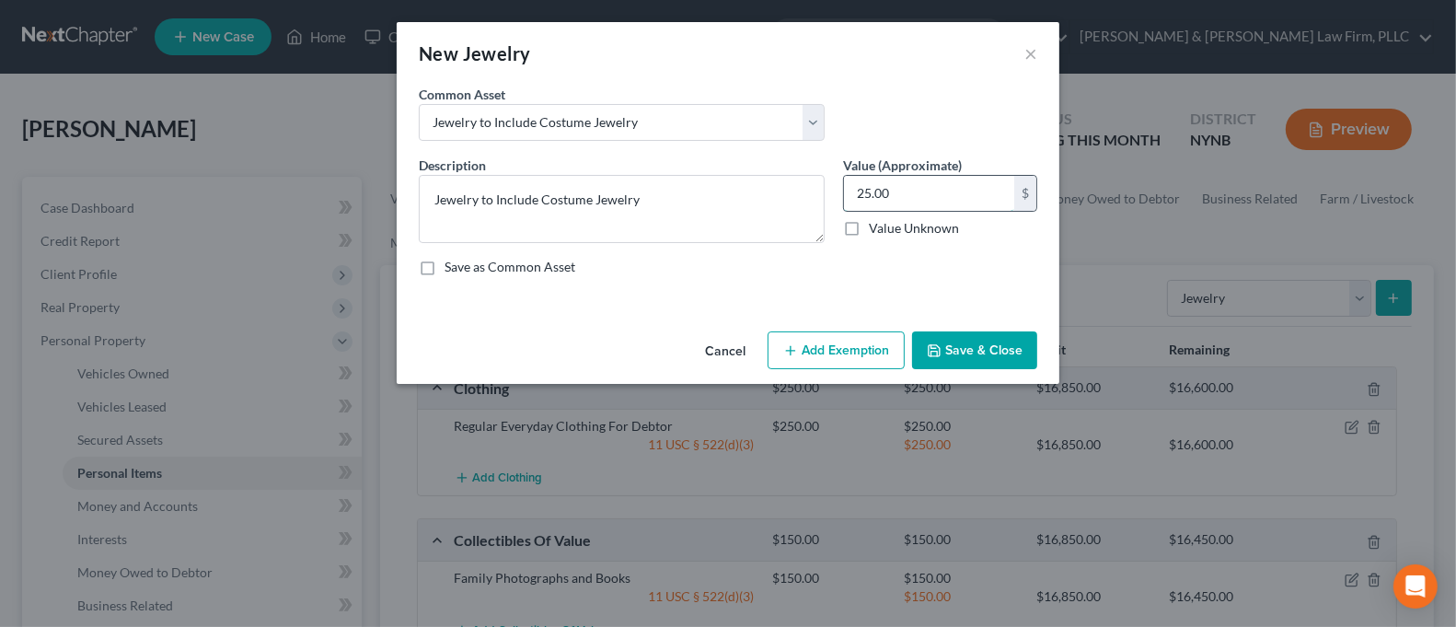
click at [944, 199] on input "25.00" at bounding box center [929, 193] width 170 height 35
type input "350.00"
click at [873, 352] on button "Add Exemption" at bounding box center [836, 350] width 137 height 39
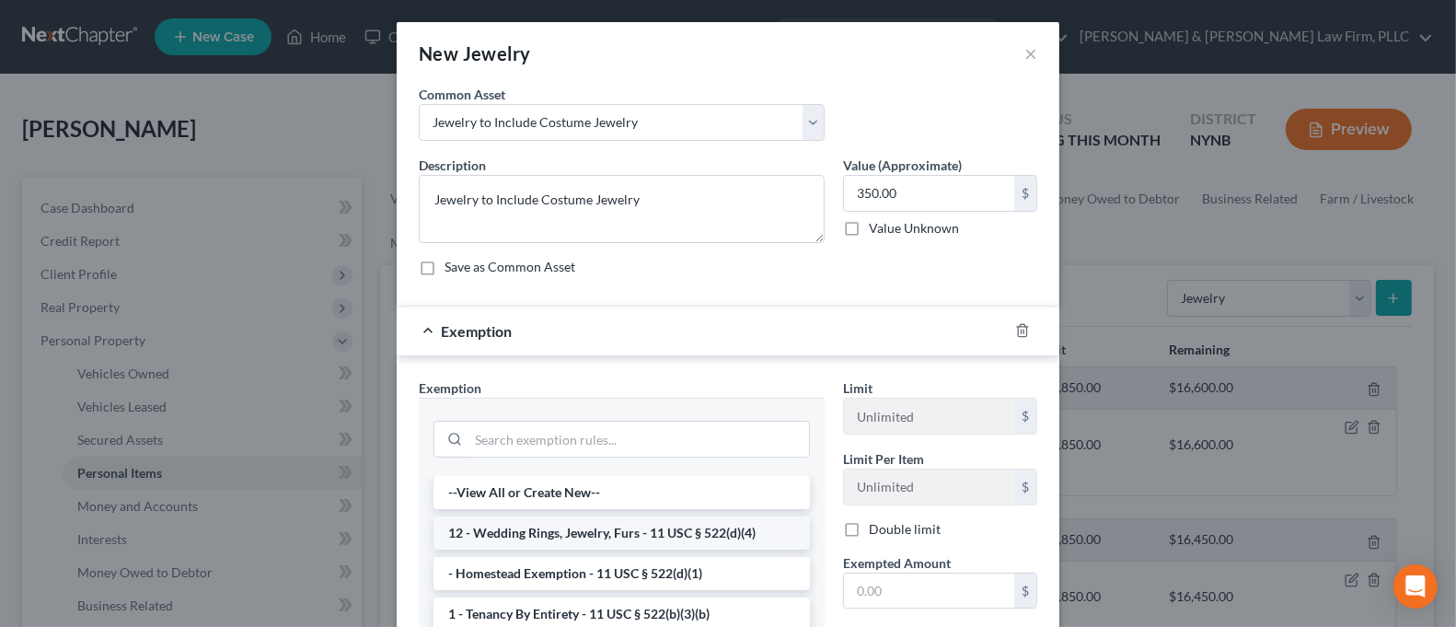
click at [692, 525] on li "12 - Wedding Rings, Jewelry, Furs - 11 USC § 522(d)(4)" at bounding box center [621, 532] width 376 height 33
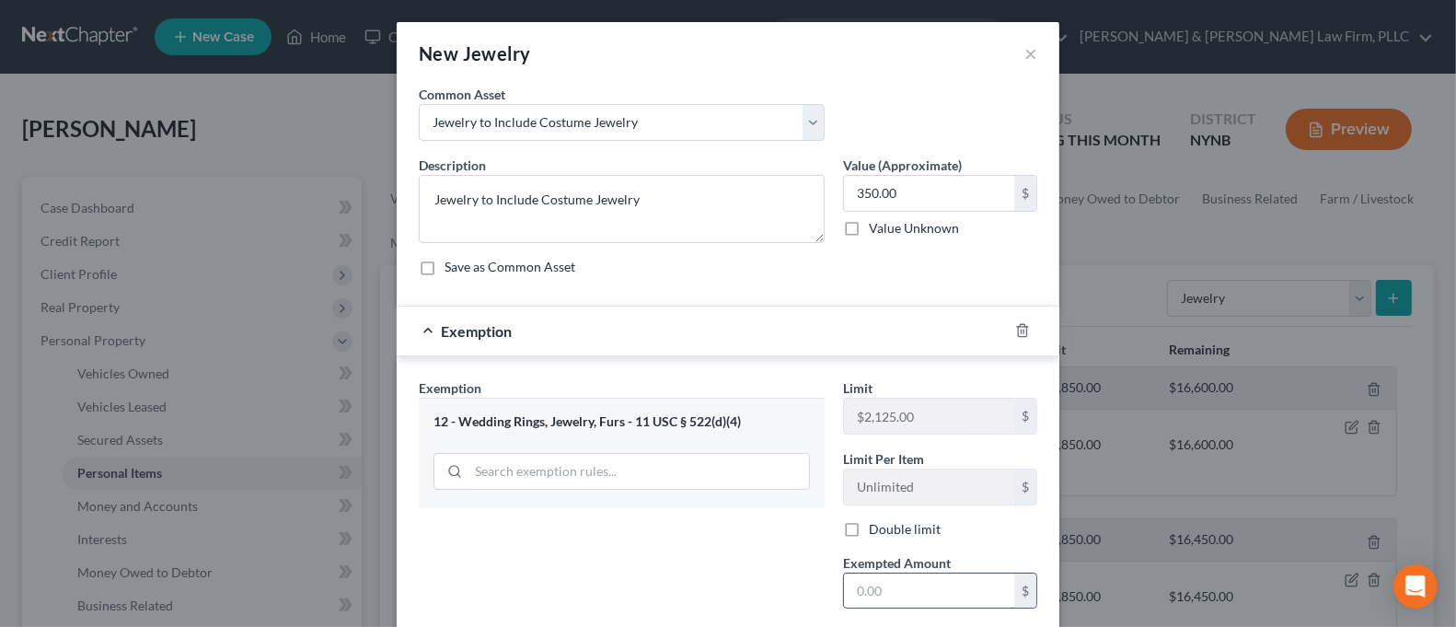
click at [893, 588] on input "text" at bounding box center [929, 590] width 170 height 35
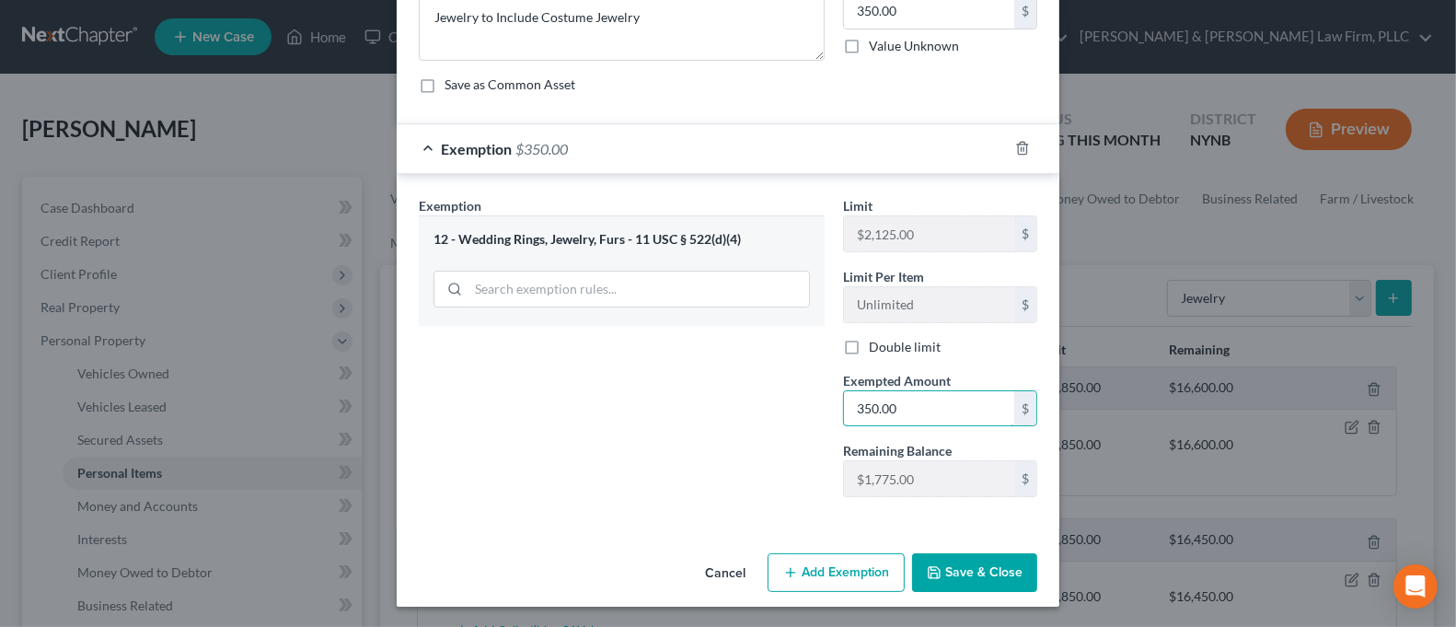
type input "350.00"
click at [982, 565] on button "Save & Close" at bounding box center [974, 572] width 125 height 39
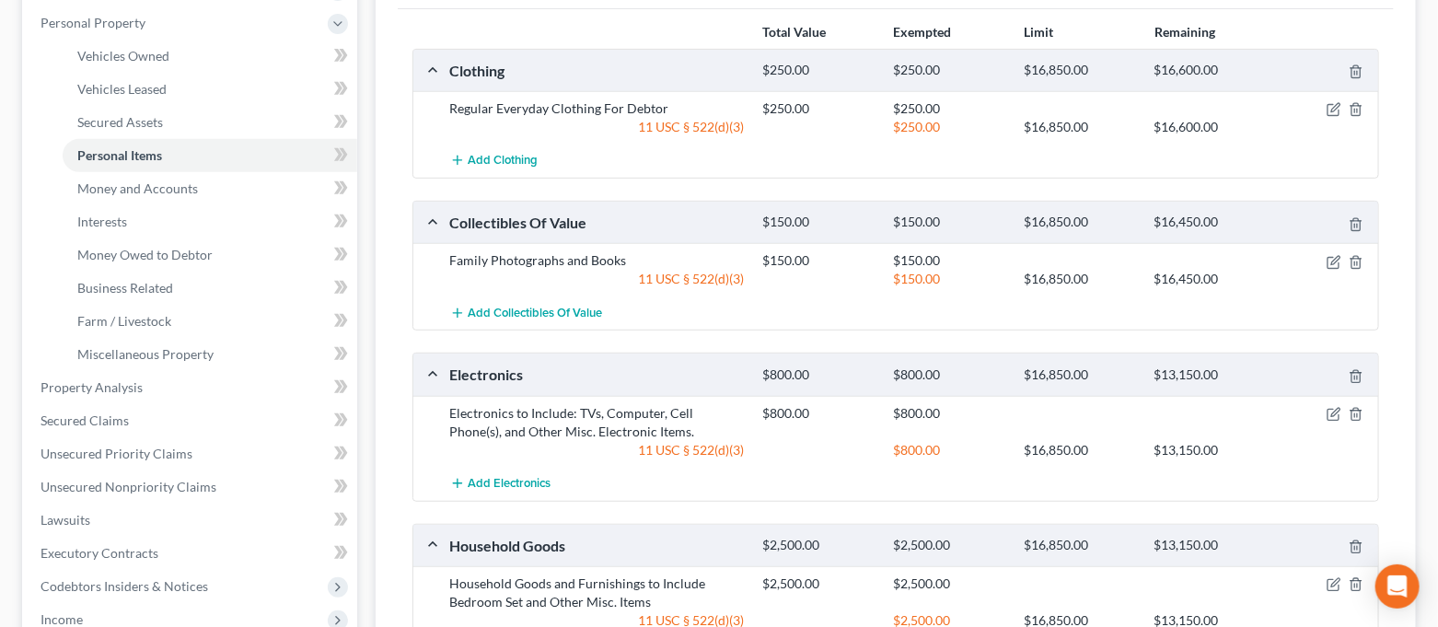
scroll to position [0, 0]
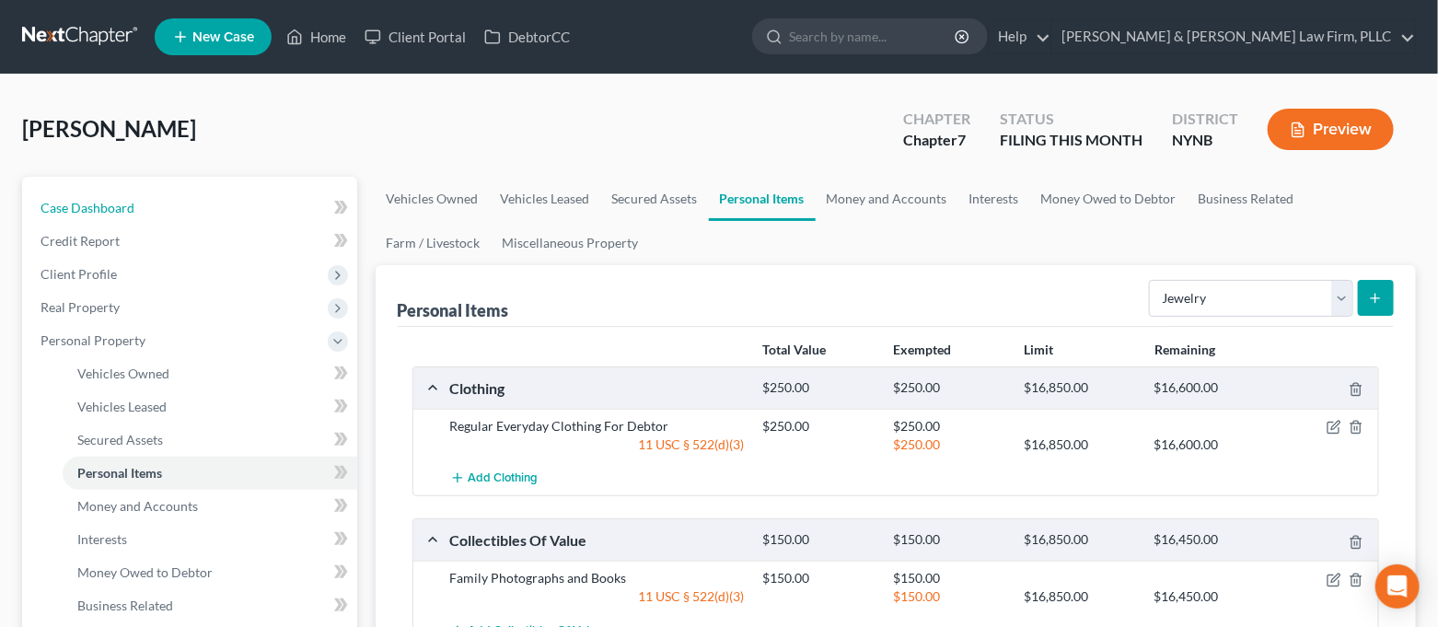
drag, startPoint x: 241, startPoint y: 196, endPoint x: 252, endPoint y: 179, distance: 20.7
click at [241, 196] on link "Case Dashboard" at bounding box center [191, 207] width 331 height 33
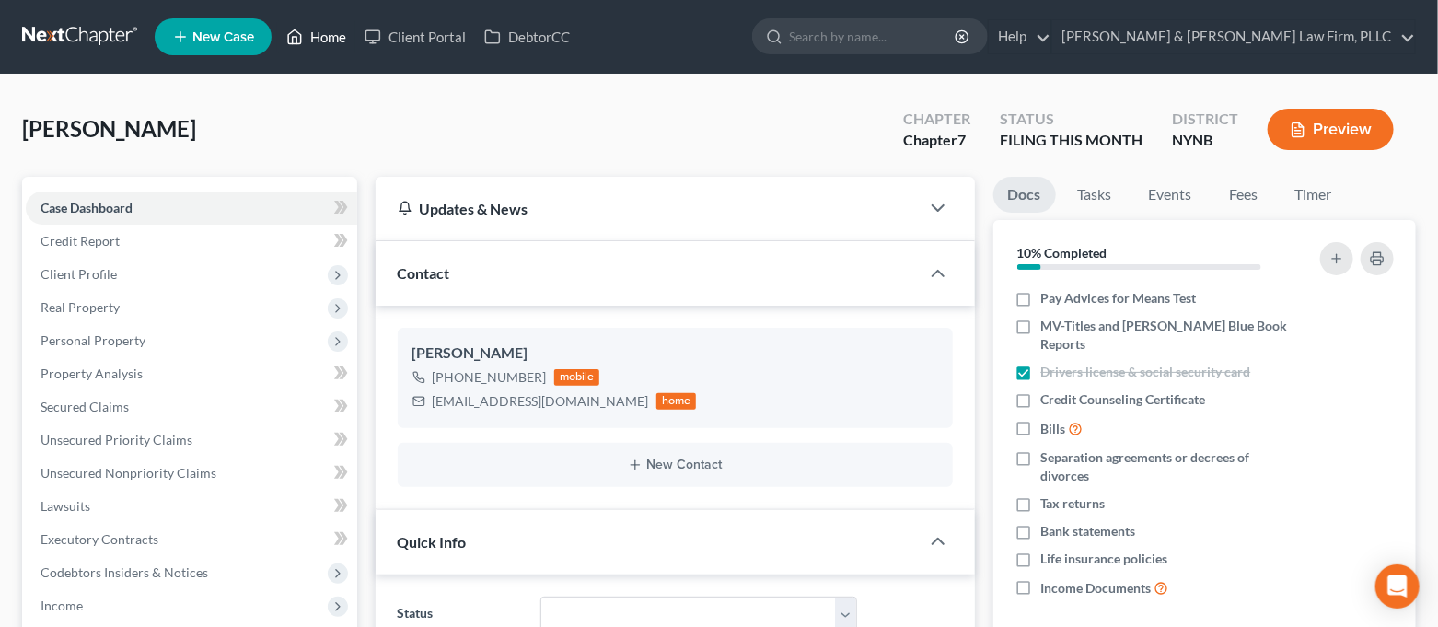
scroll to position [2738, 0]
click at [315, 41] on link "Home" at bounding box center [316, 36] width 78 height 33
